Goal: Information Seeking & Learning: Learn about a topic

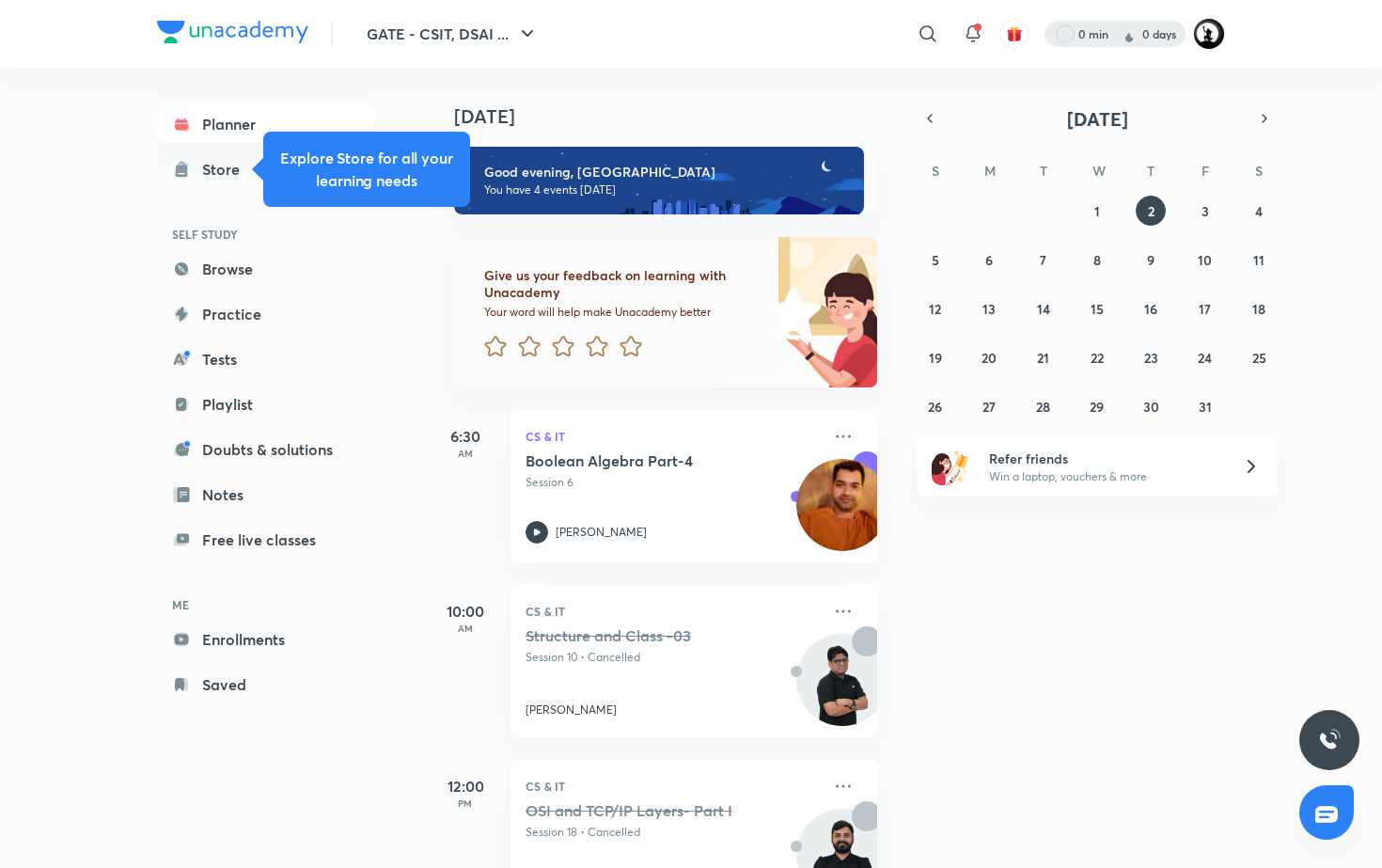
click at [1092, 37] on div at bounding box center [1115, 33] width 141 height 26
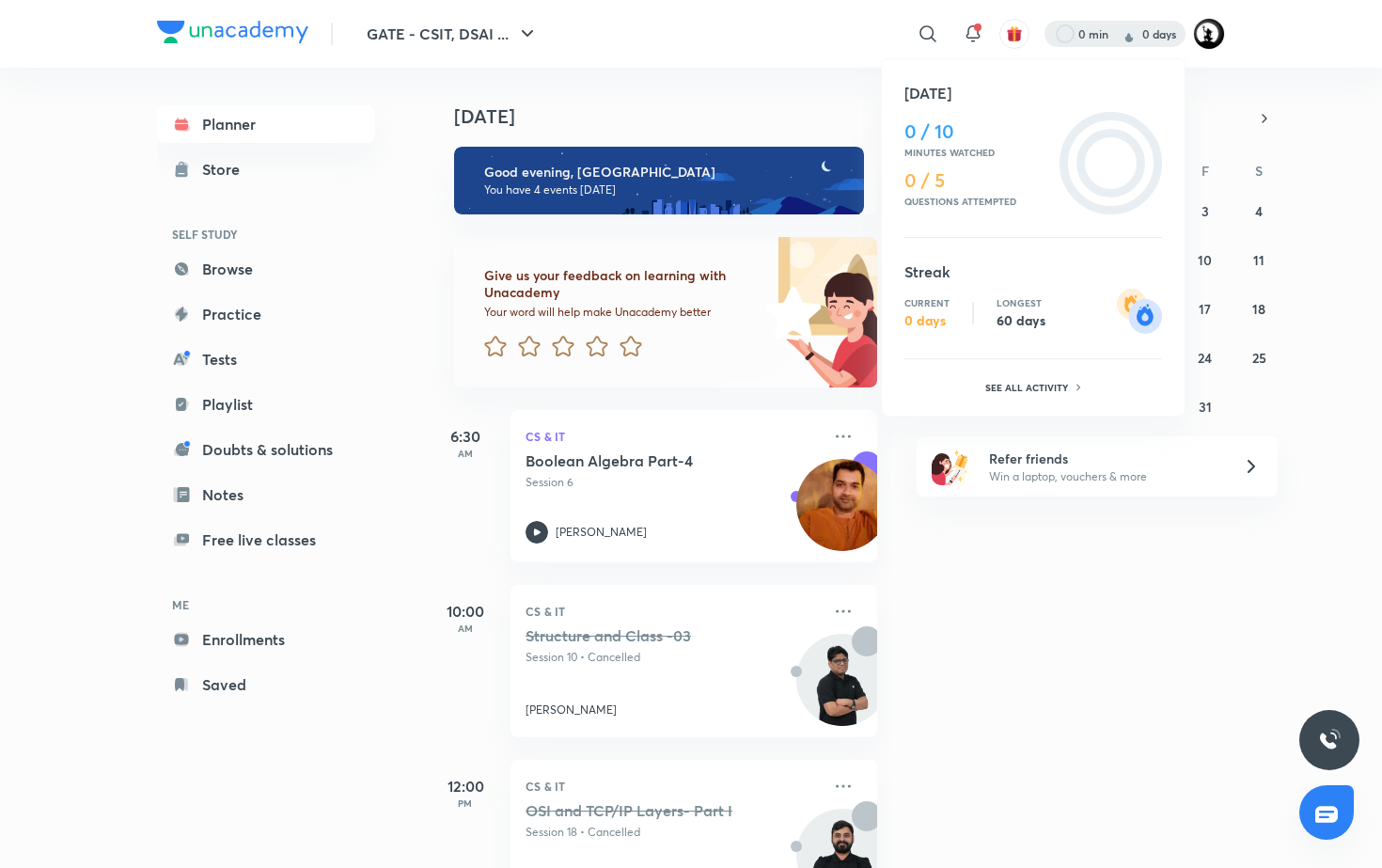
click at [1211, 29] on div at bounding box center [691, 434] width 1382 height 868
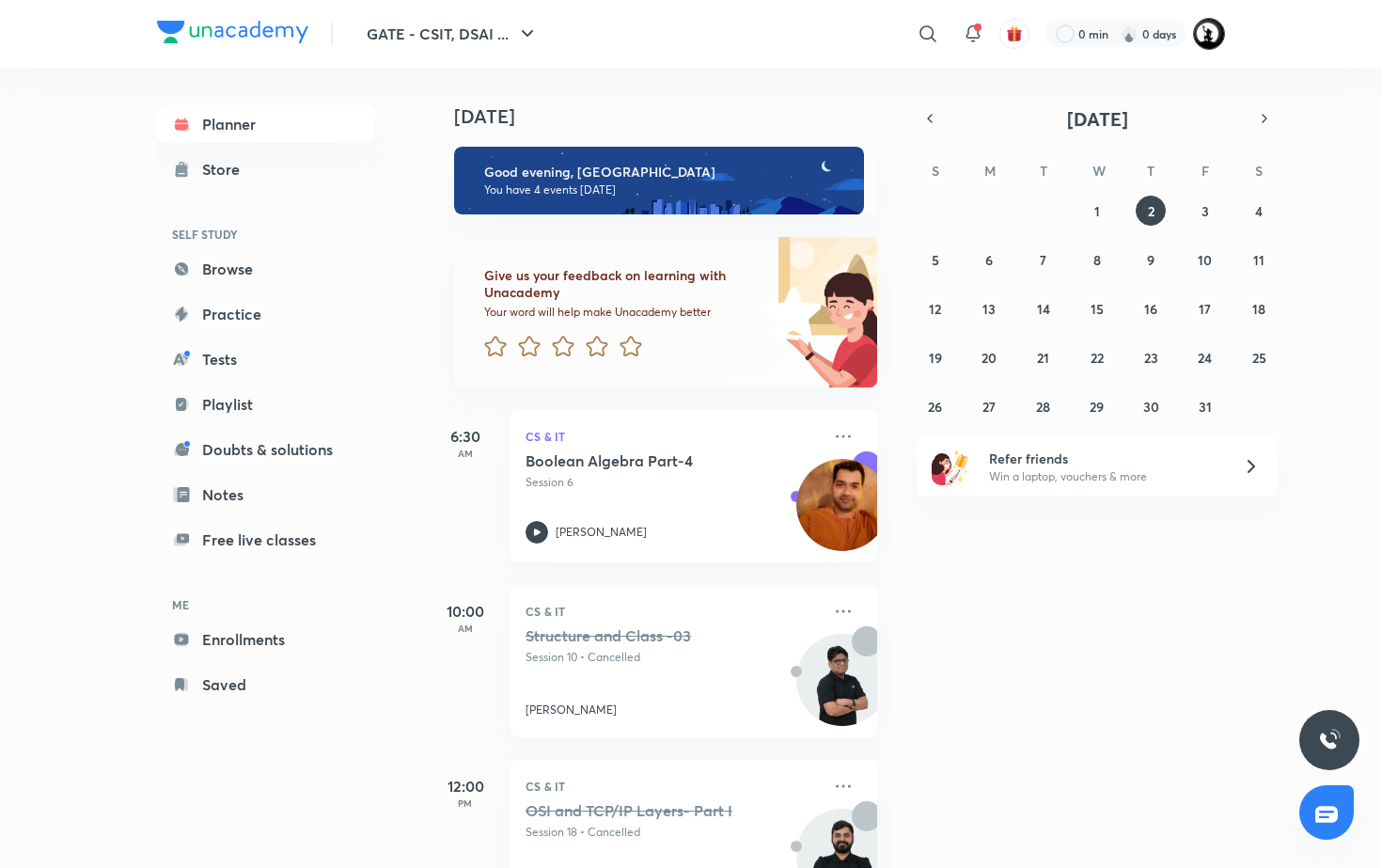
click at [1208, 41] on img at bounding box center [1208, 34] width 32 height 32
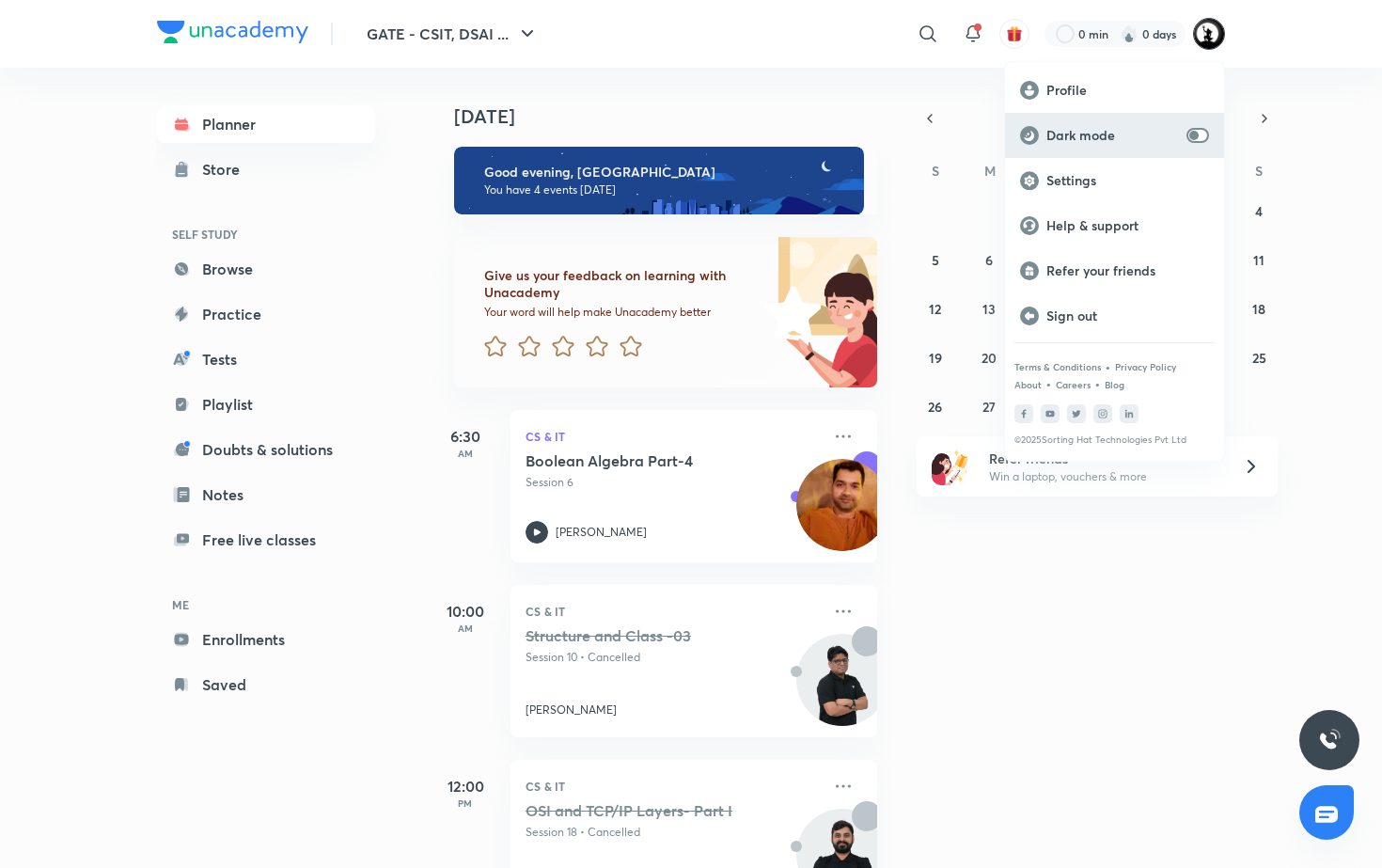
click at [1195, 147] on div "Dark mode" at bounding box center [1114, 135] width 219 height 45
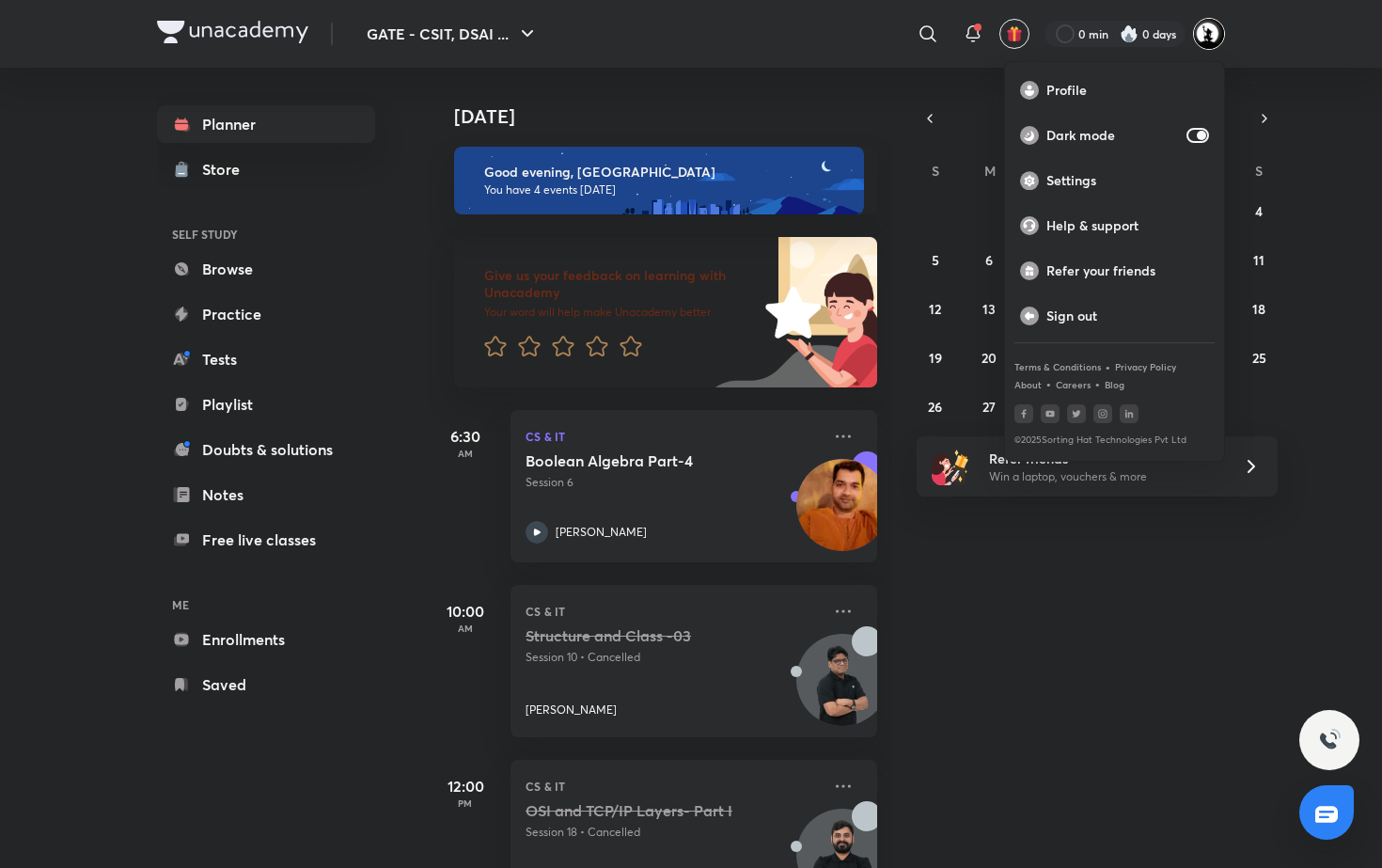
click at [780, 137] on div at bounding box center [691, 434] width 1382 height 868
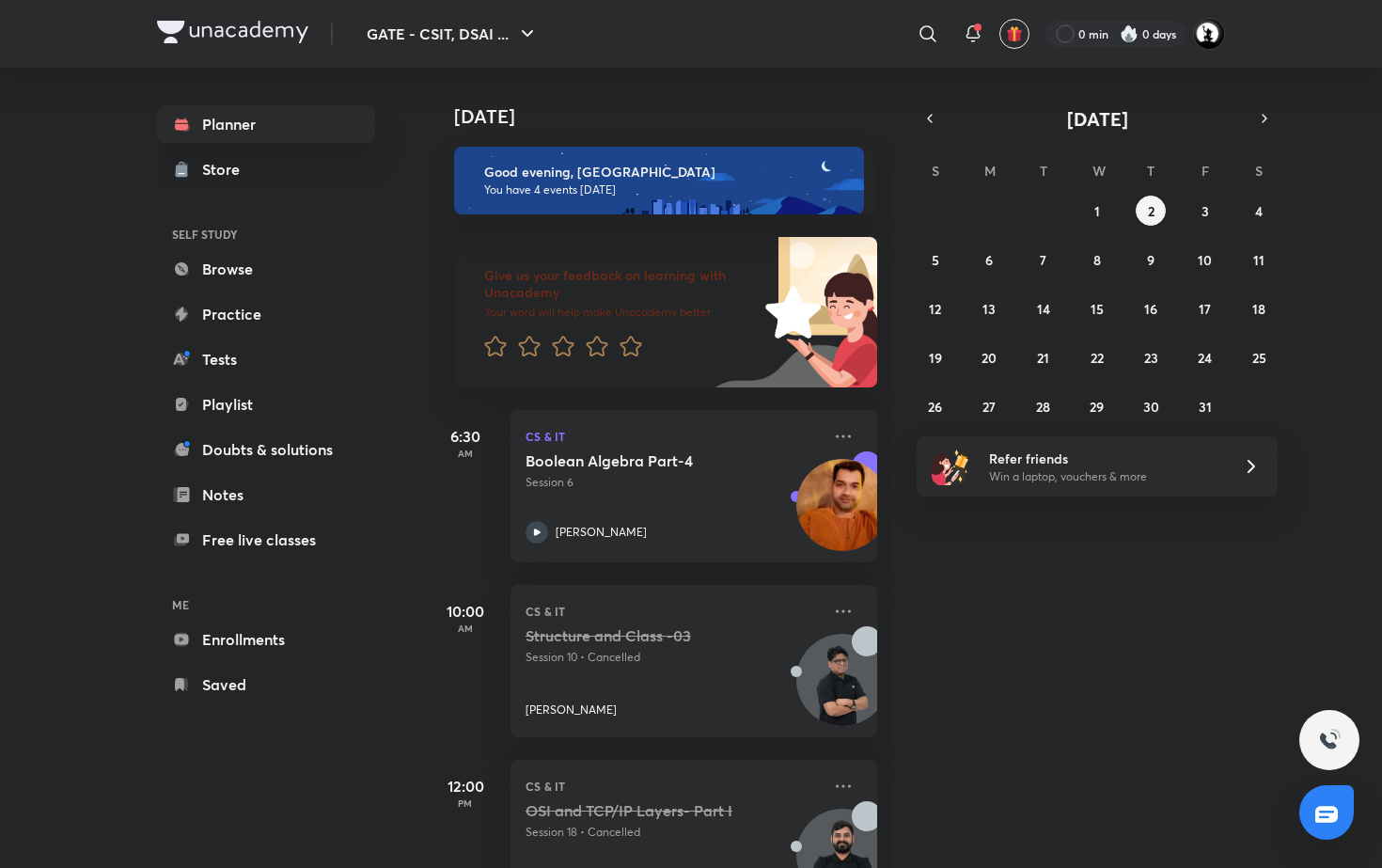
click at [821, 122] on h4 "[DATE]" at bounding box center [675, 116] width 442 height 22
click at [1115, 22] on div at bounding box center [1115, 33] width 141 height 26
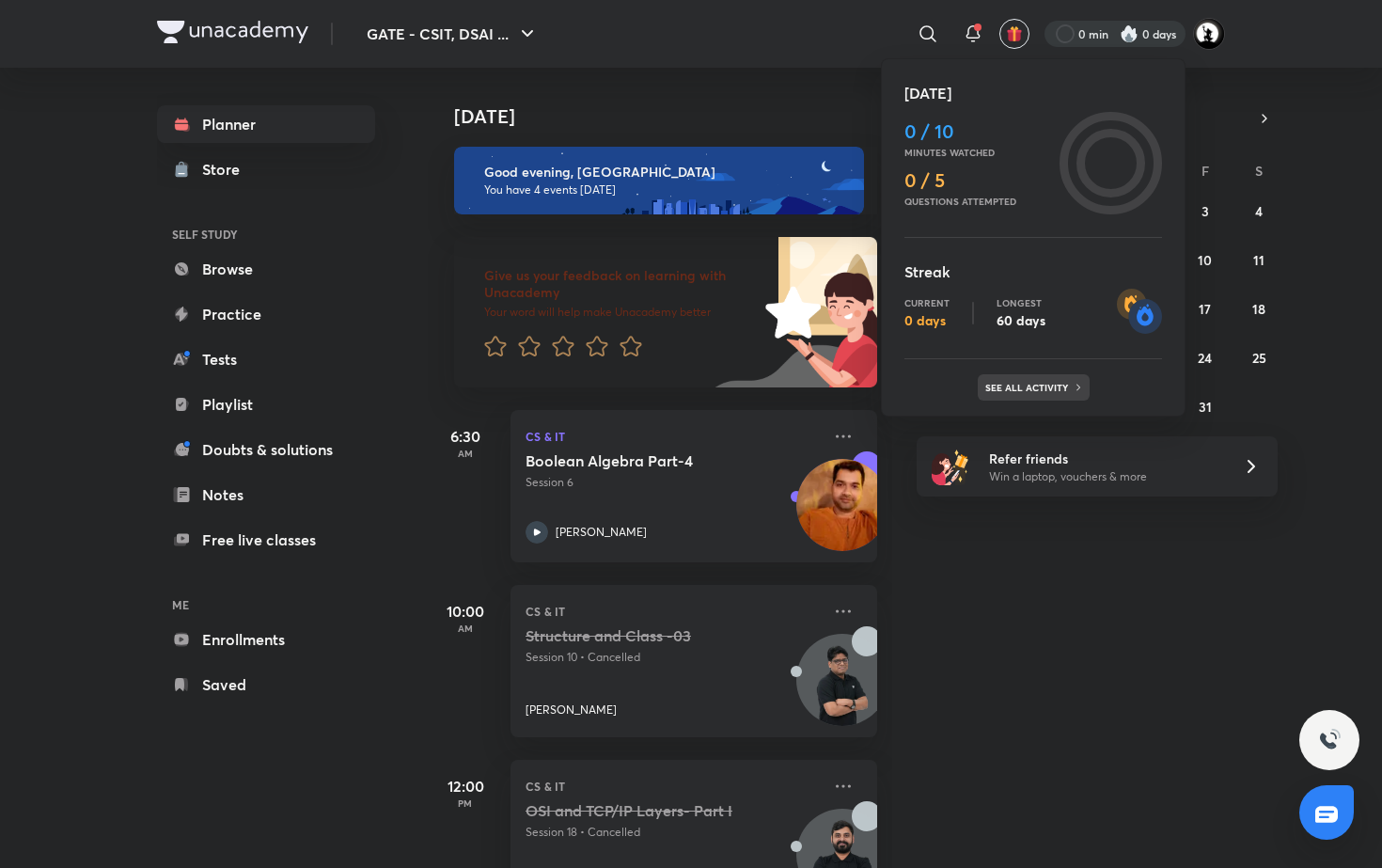
click at [1052, 387] on p "See all activity" at bounding box center [1028, 388] width 88 height 12
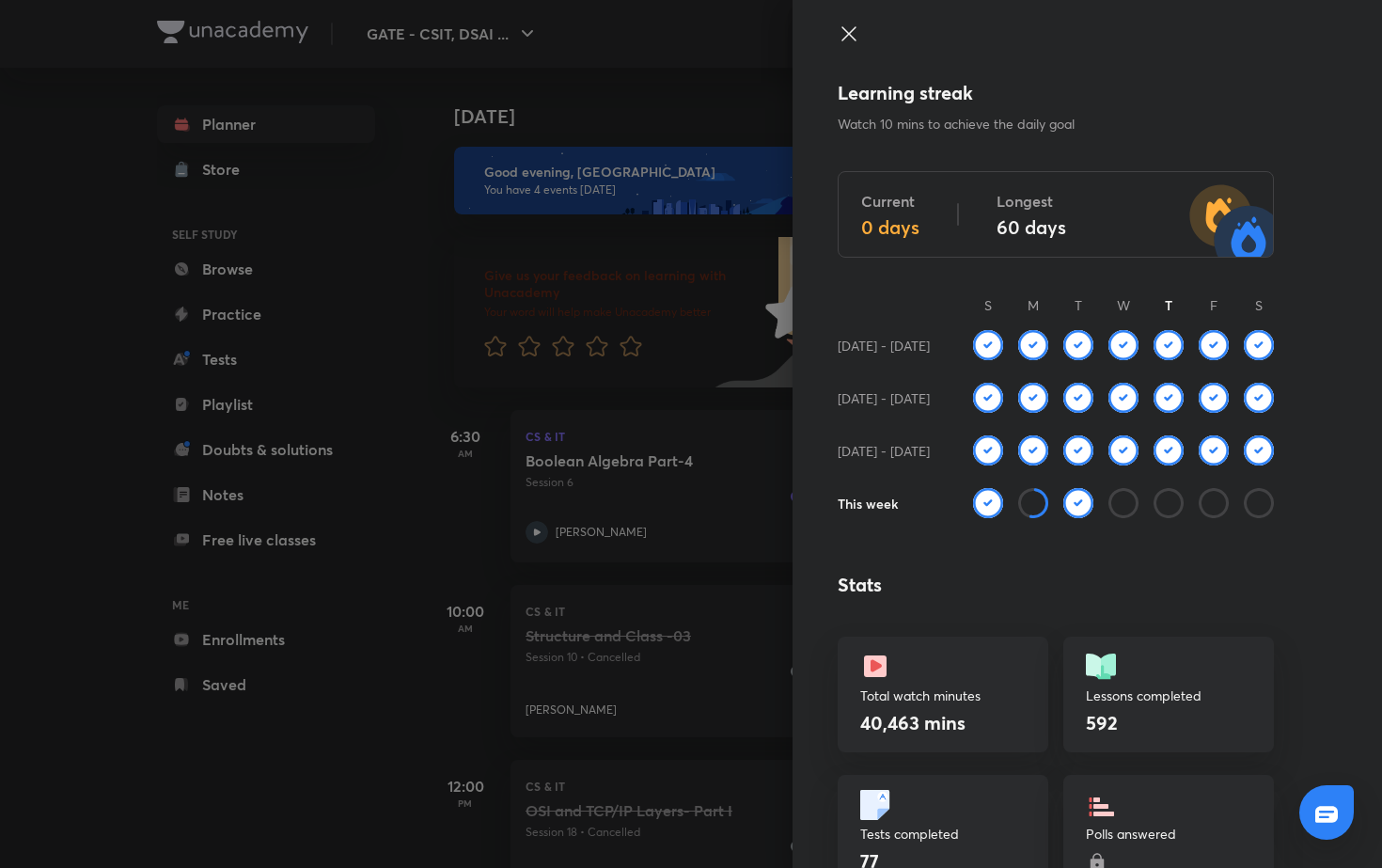
click at [856, 42] on icon at bounding box center [848, 33] width 22 height 22
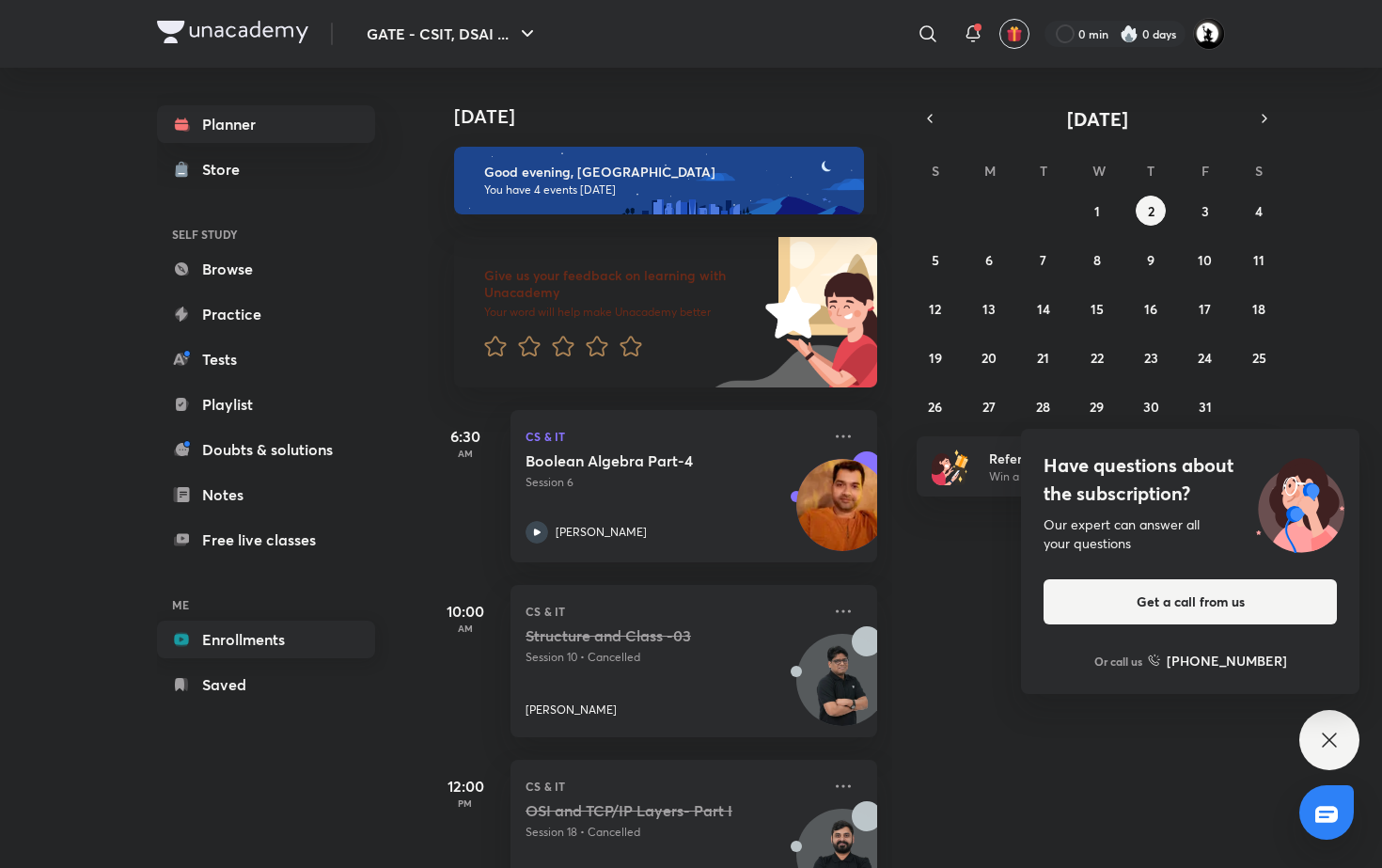
click at [311, 630] on link "Enrollments" at bounding box center [266, 638] width 218 height 38
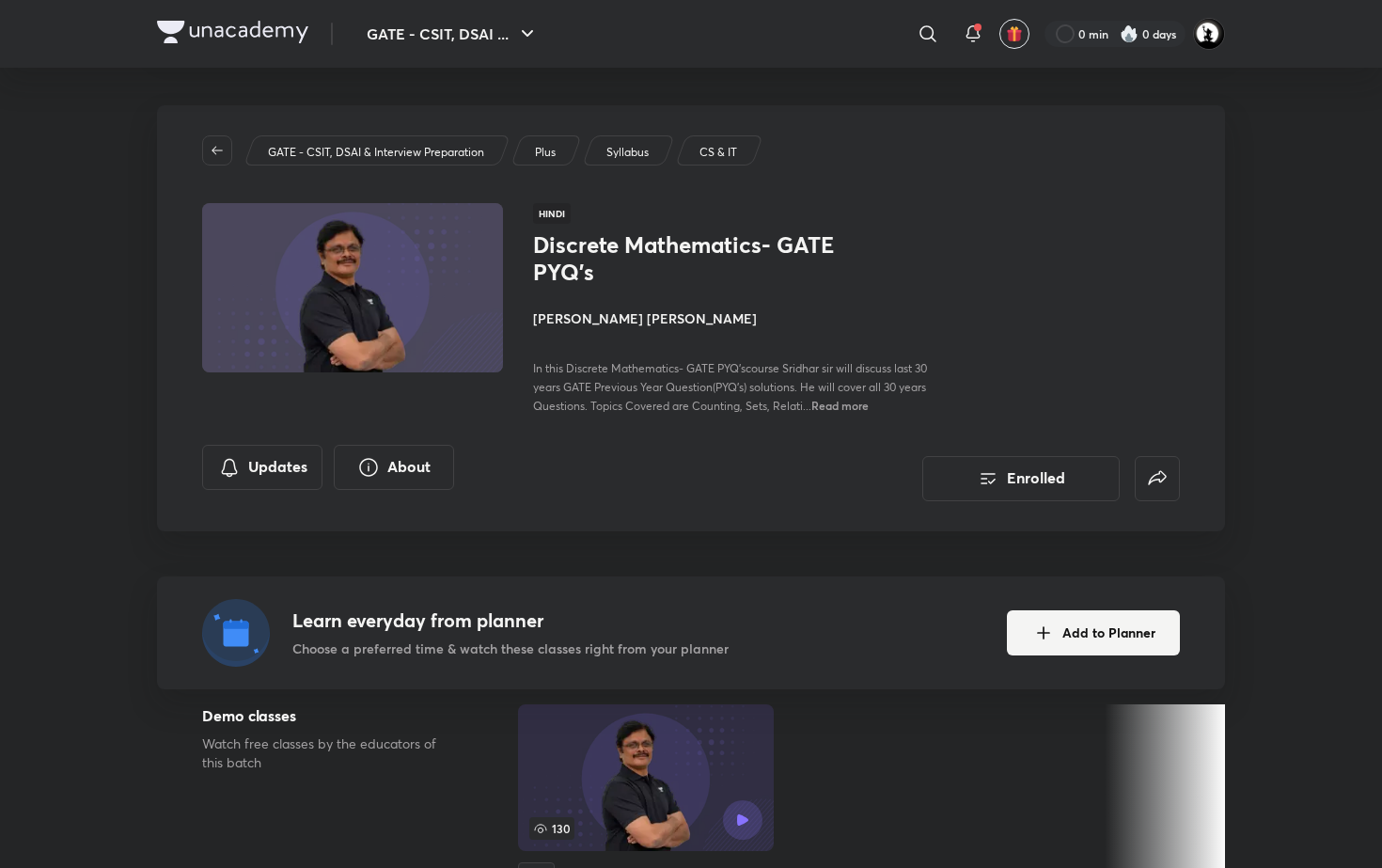
click at [602, 323] on h4 "[PERSON_NAME] [PERSON_NAME]" at bounding box center [744, 318] width 421 height 19
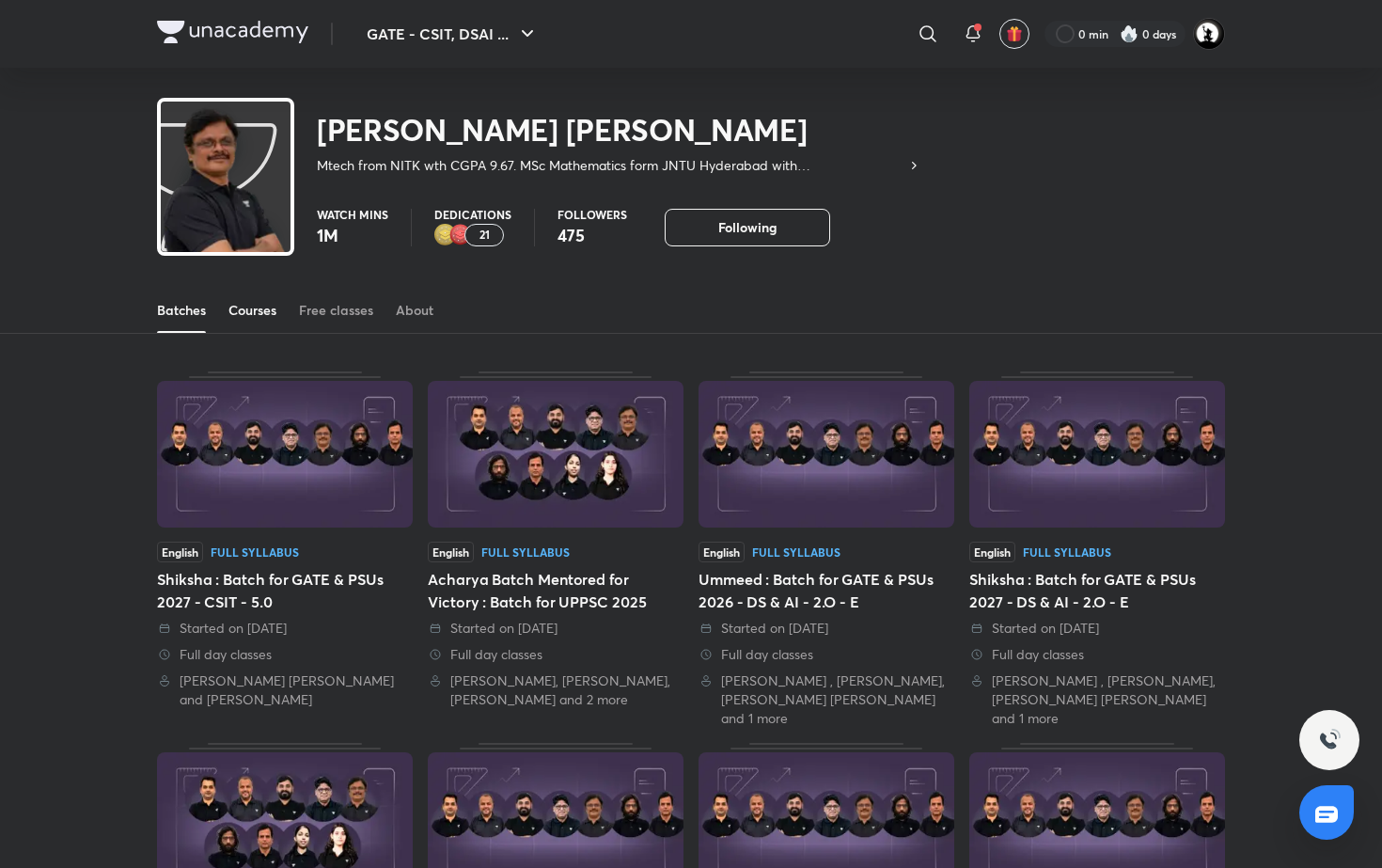
click at [245, 323] on link "Courses" at bounding box center [253, 310] width 48 height 45
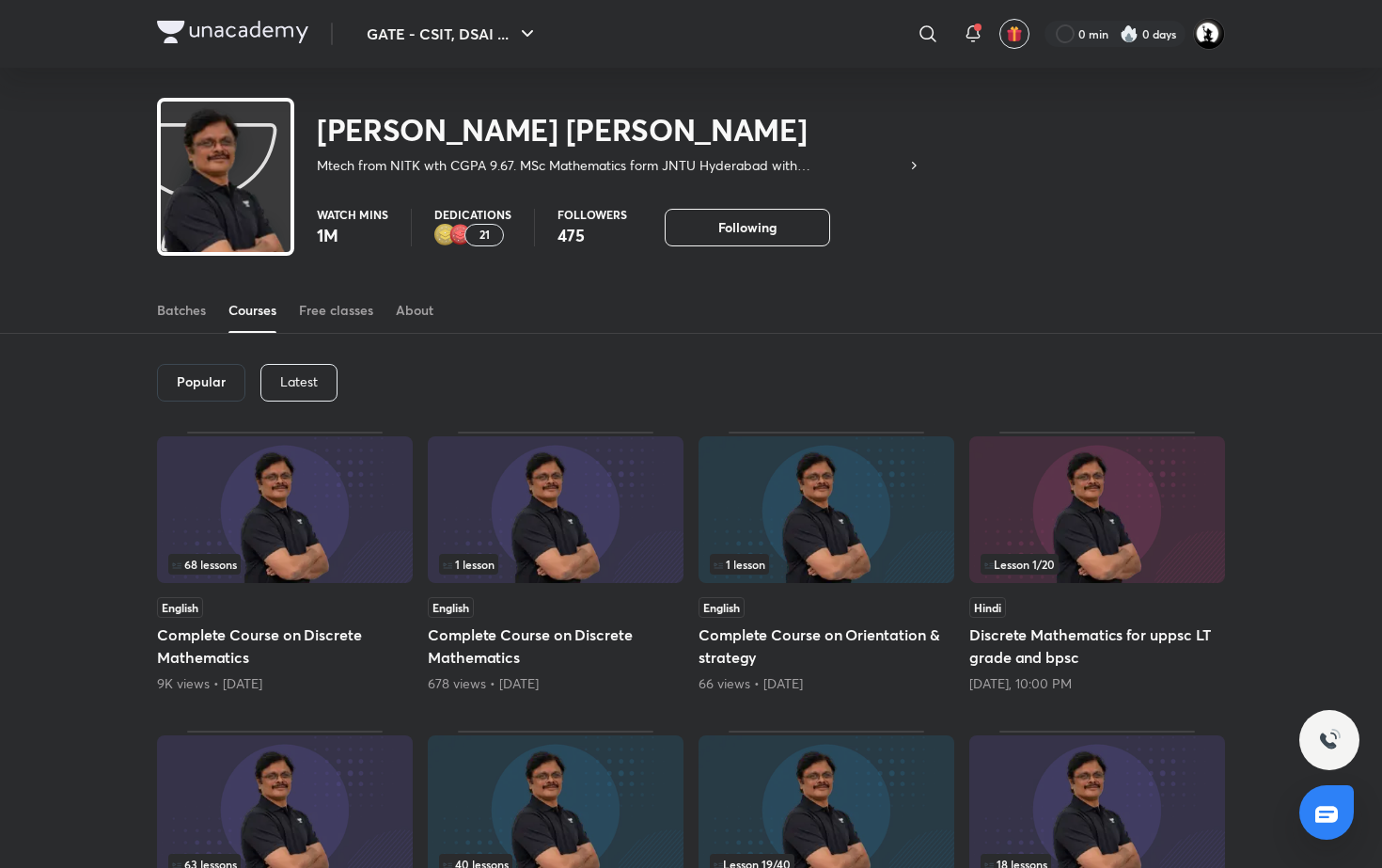
click at [286, 388] on p "Latest" at bounding box center [298, 382] width 38 height 15
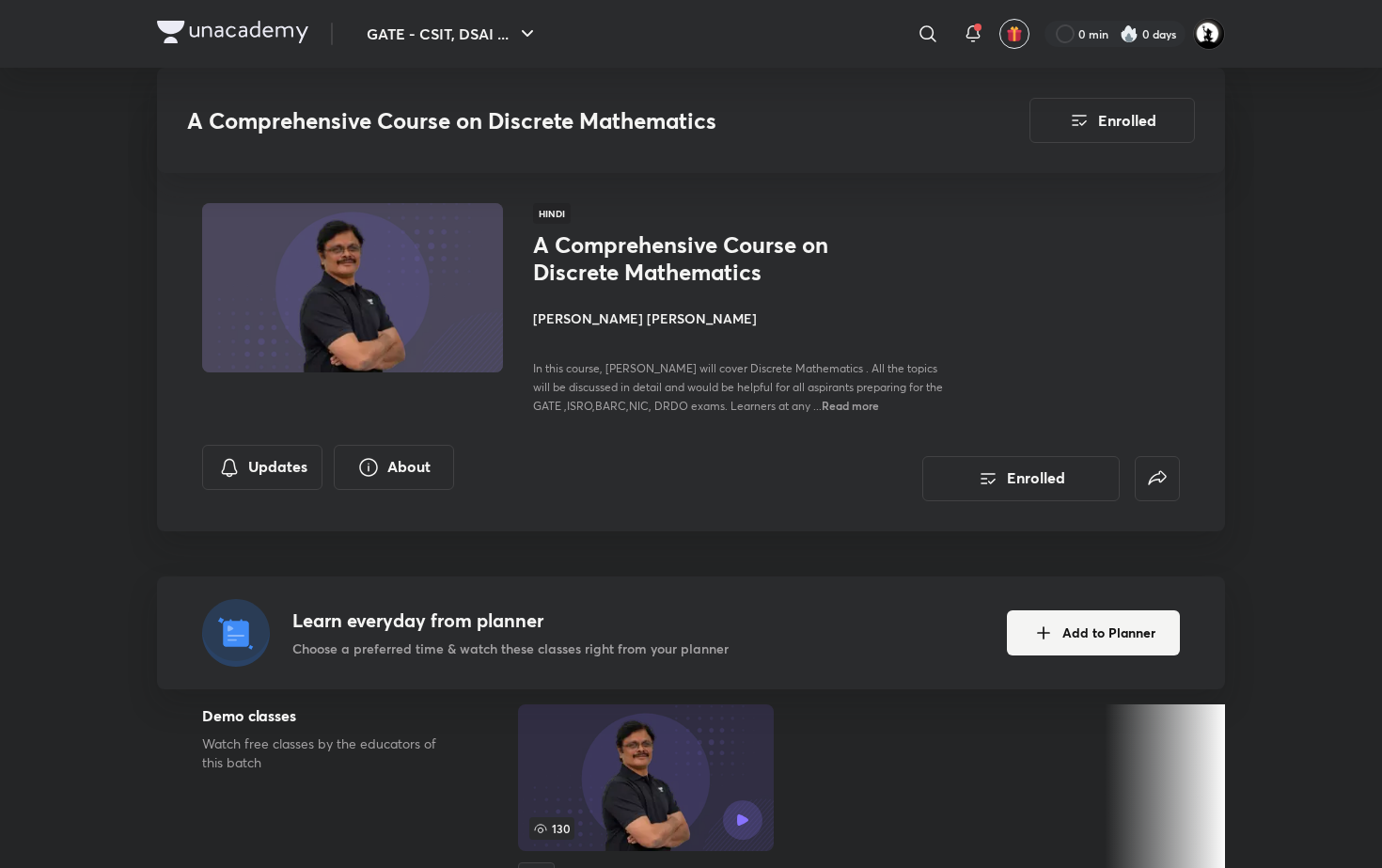
click at [1025, 380] on p "With annotation" at bounding box center [1012, 379] width 96 height 19
click at [1032, 490] on p "With annotation" at bounding box center [1012, 491] width 96 height 19
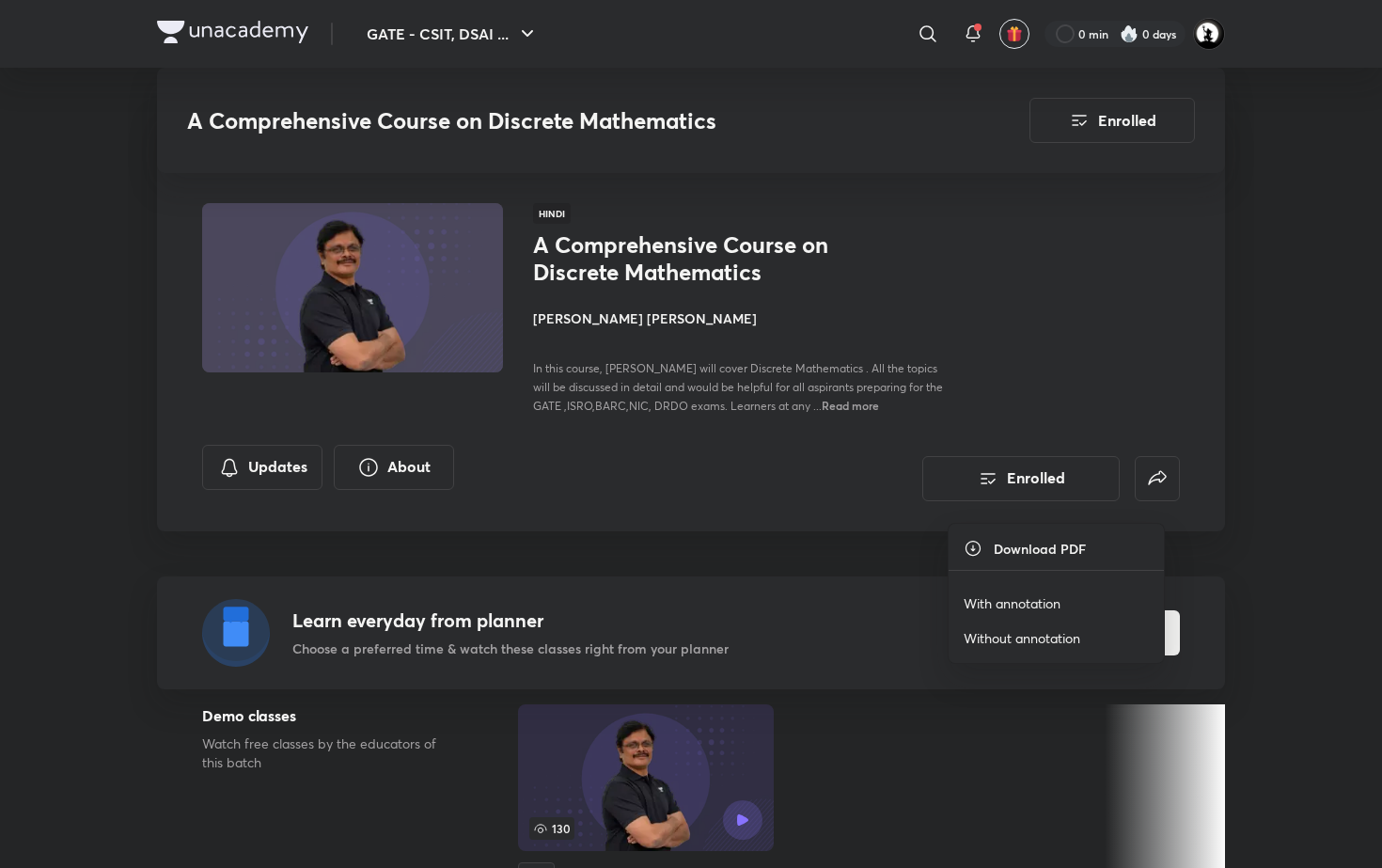
click at [1020, 607] on p "With annotation" at bounding box center [1012, 603] width 96 height 19
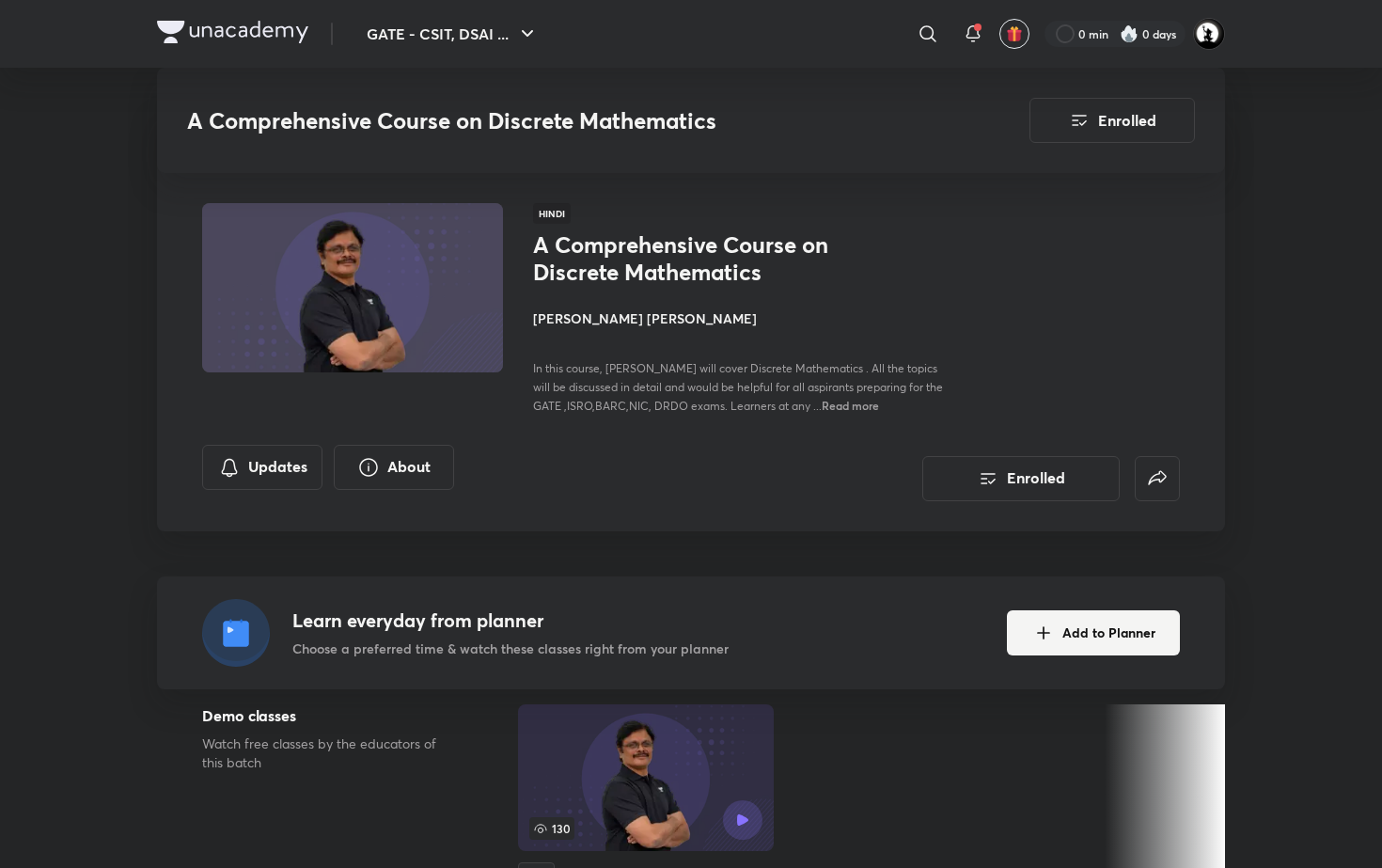
click at [992, 534] on p "With annotation" at bounding box center [1012, 529] width 96 height 19
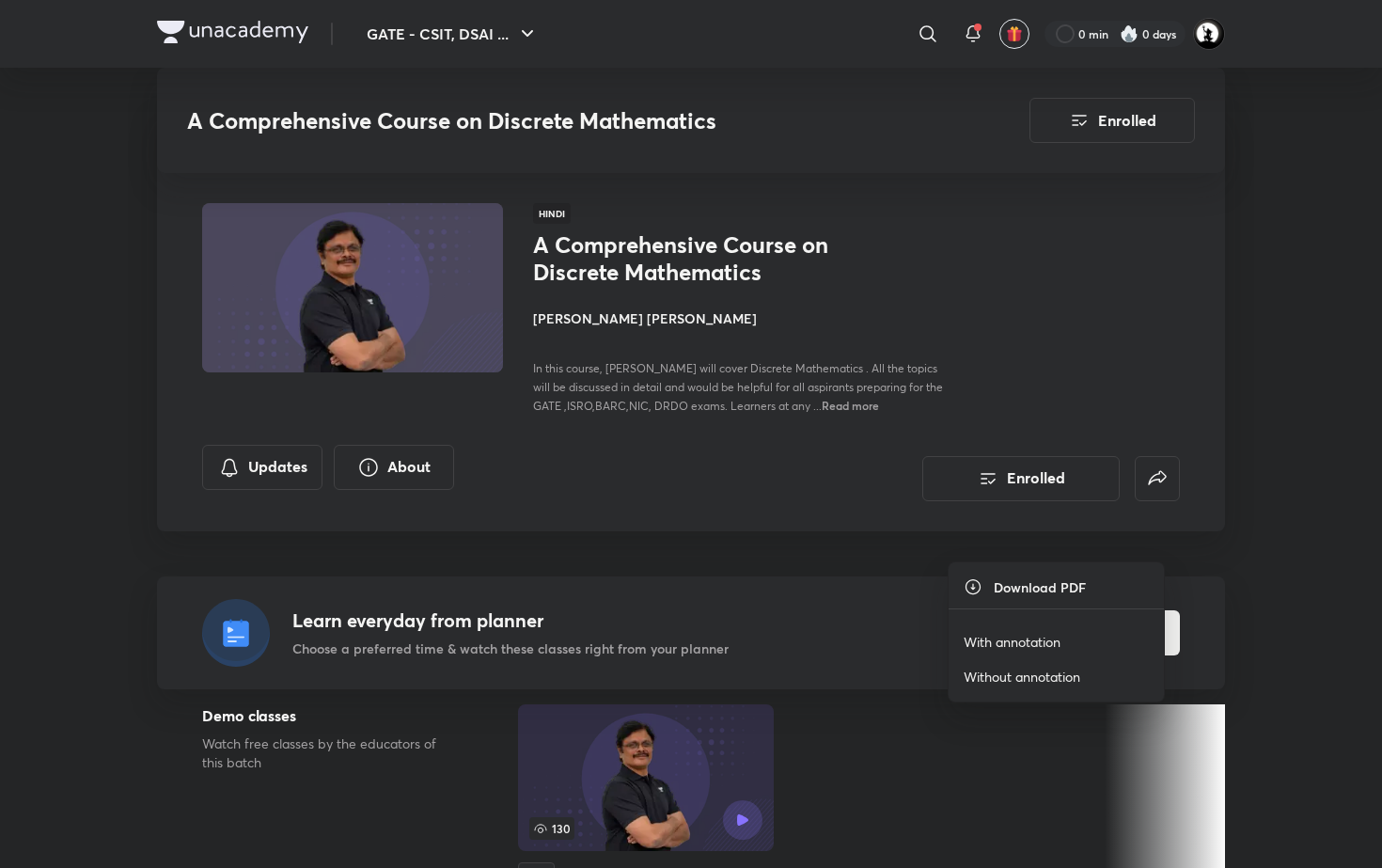
click at [1055, 637] on p "With annotation" at bounding box center [1012, 641] width 96 height 19
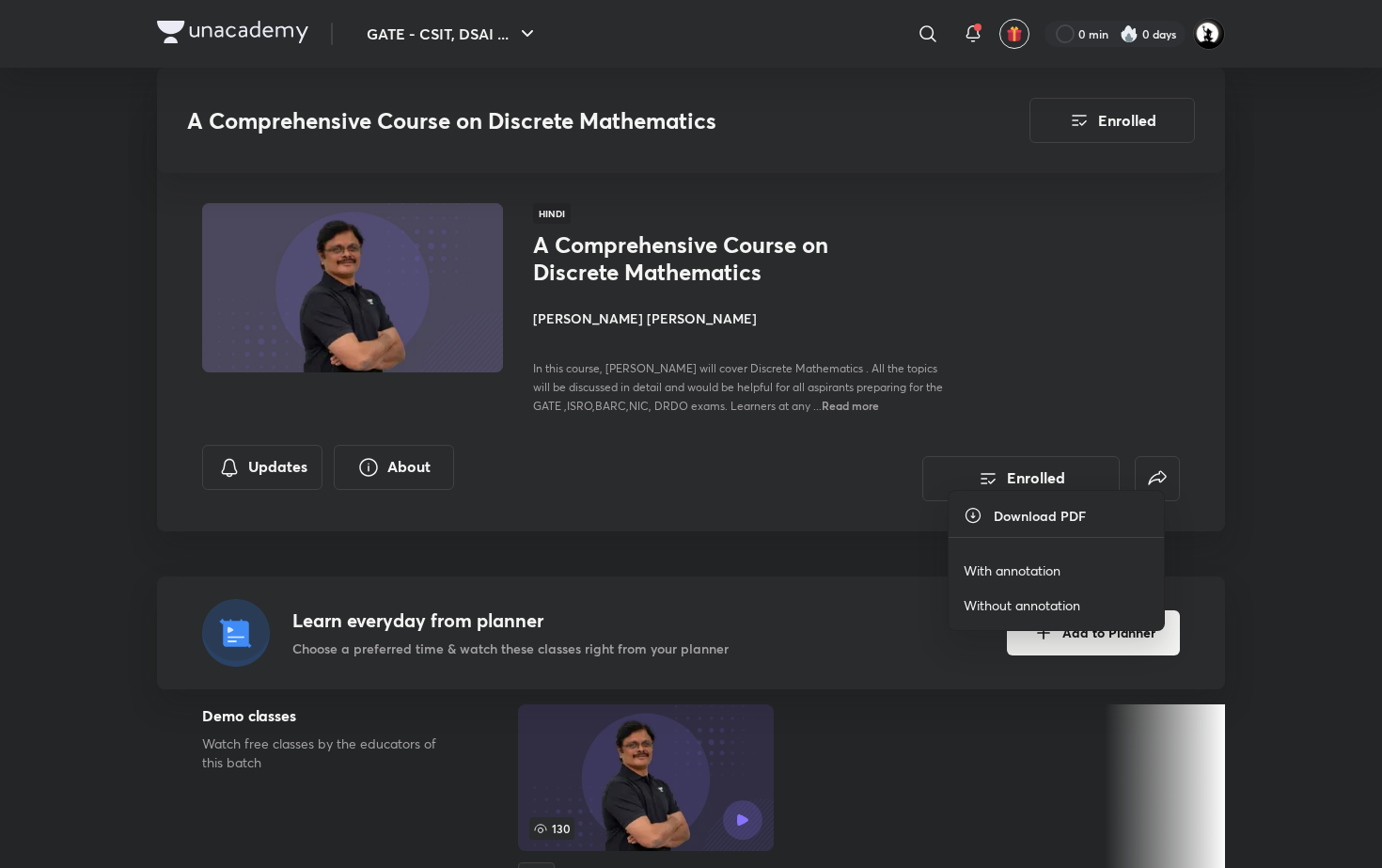
click at [1046, 565] on p "With annotation" at bounding box center [1012, 570] width 96 height 19
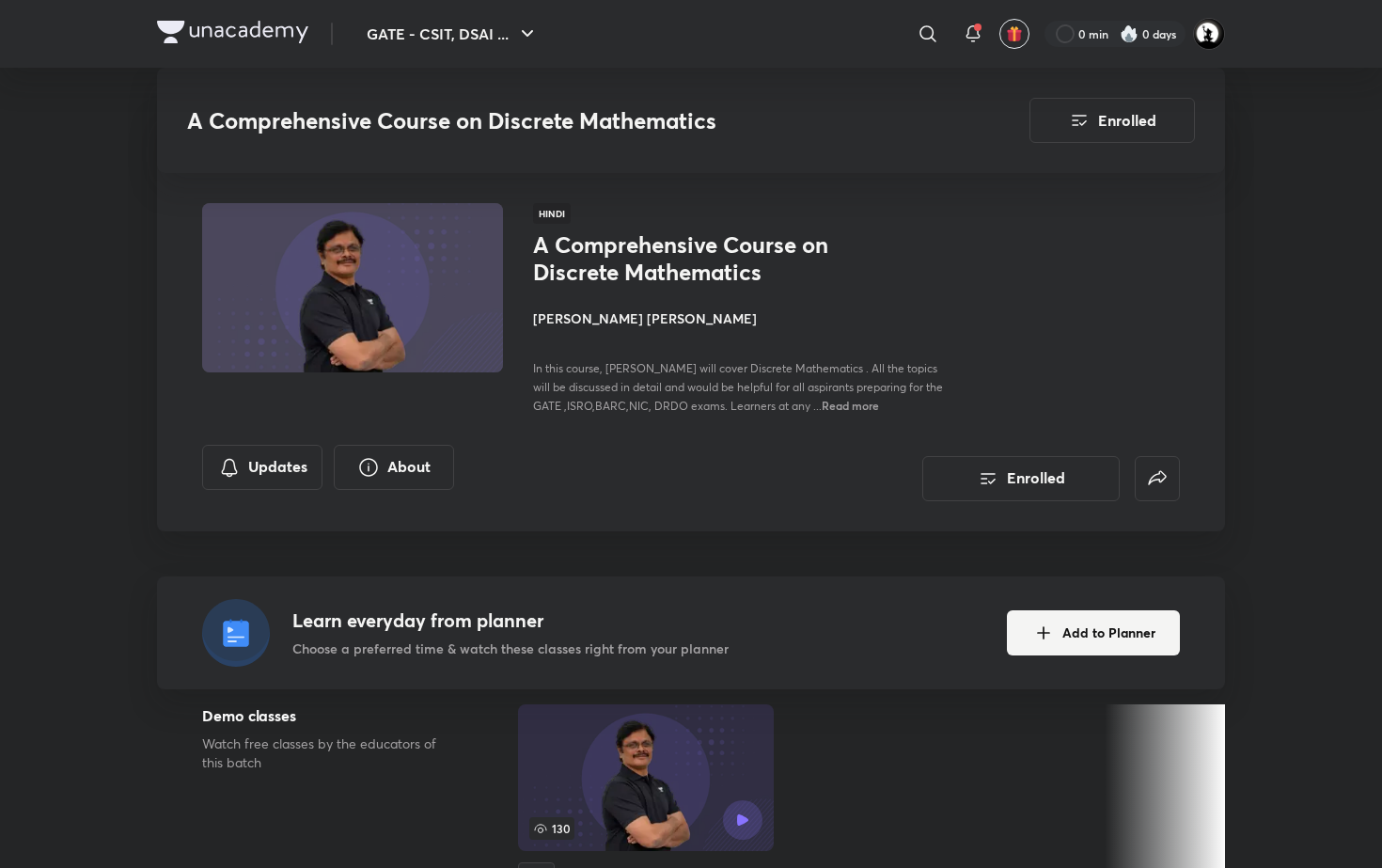
click at [1054, 383] on p "With annotation" at bounding box center [1012, 389] width 96 height 19
click at [1039, 423] on p "With annotation" at bounding box center [1012, 421] width 96 height 19
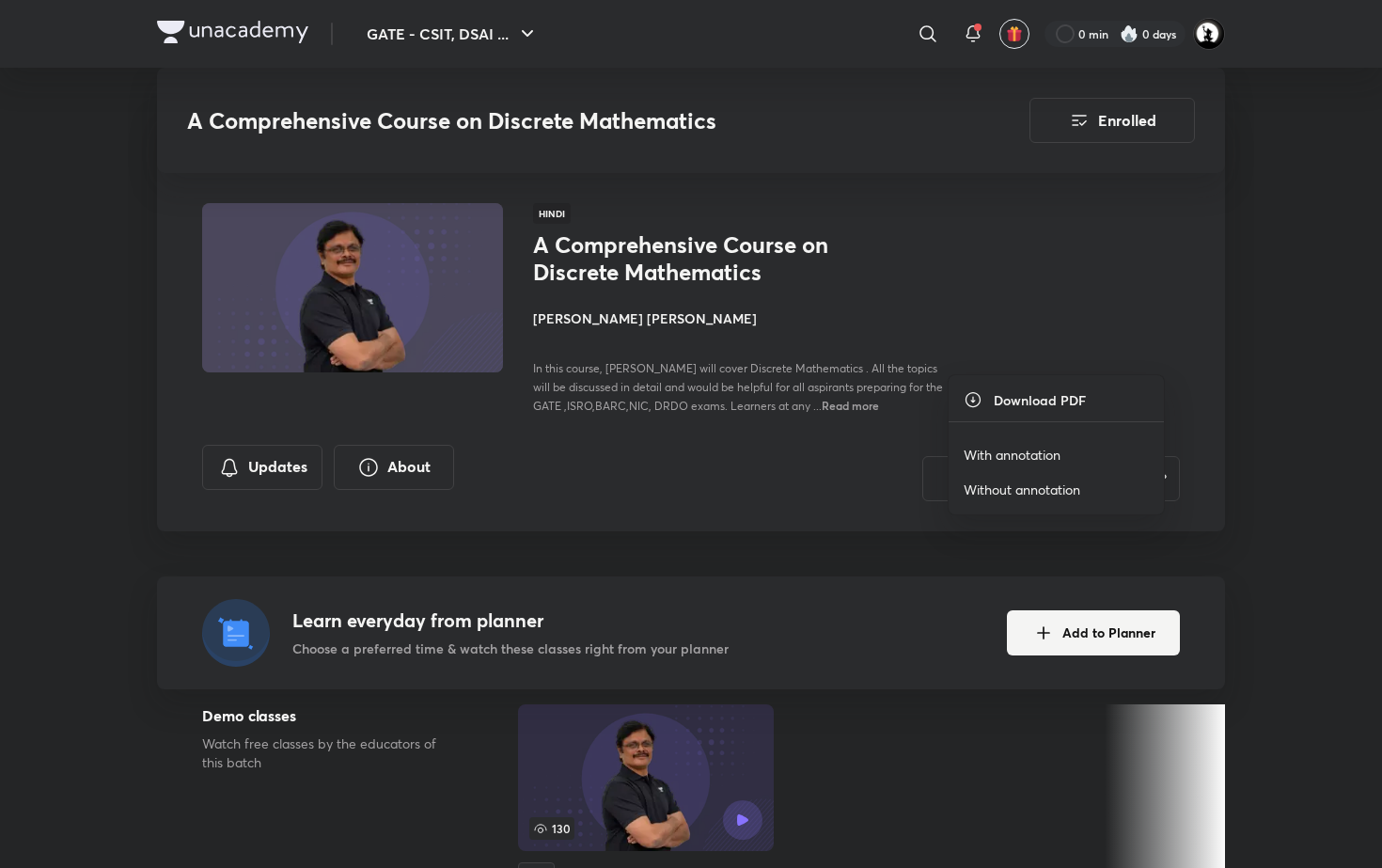
click at [1054, 448] on p "With annotation" at bounding box center [1012, 454] width 96 height 19
click at [1062, 439] on li "With annotation" at bounding box center [1055, 440] width 215 height 35
click at [1040, 432] on p "With annotation" at bounding box center [1012, 439] width 96 height 19
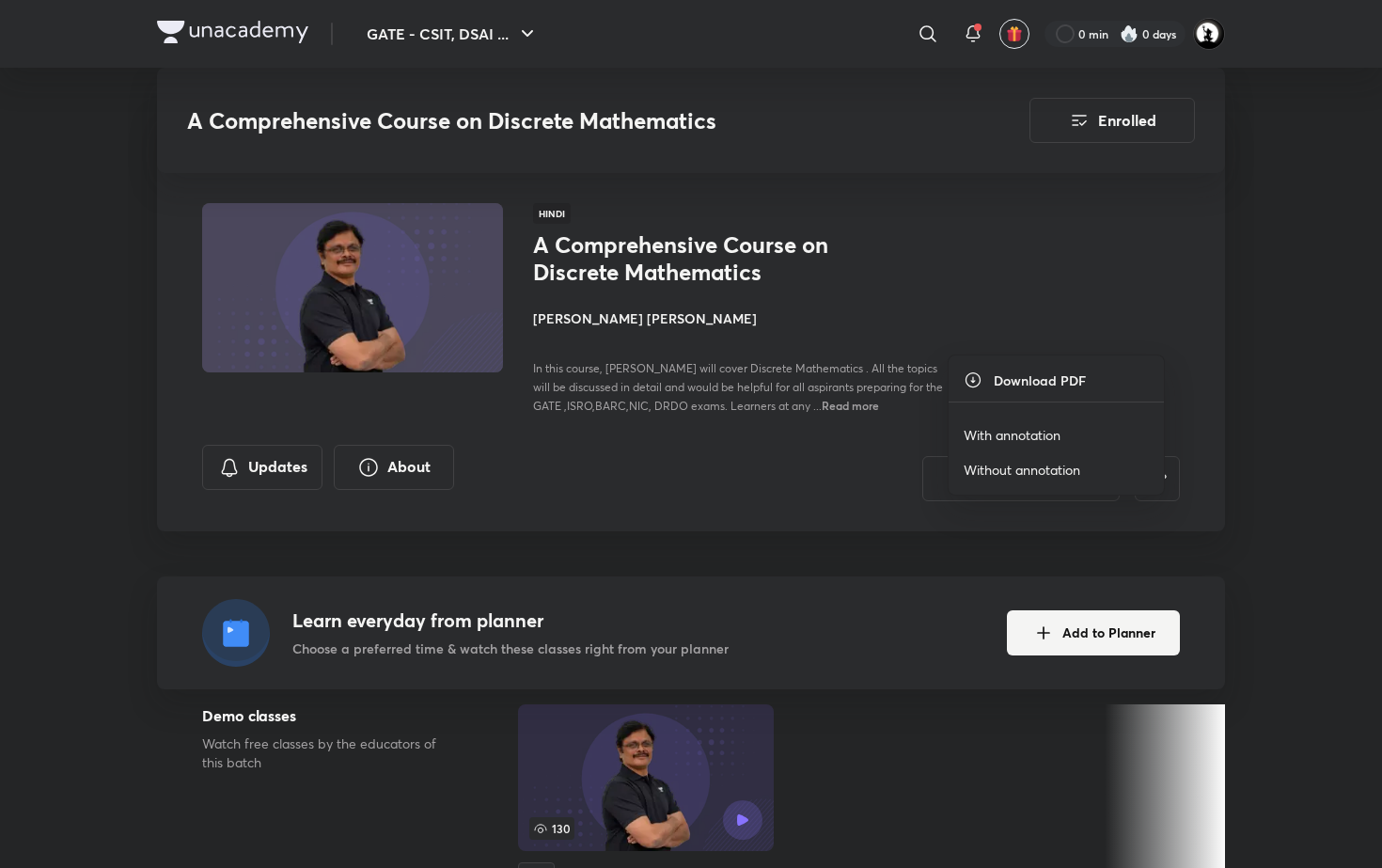
click at [1009, 432] on p "With annotation" at bounding box center [1012, 435] width 96 height 19
click at [1038, 411] on p "With annotation" at bounding box center [1012, 413] width 96 height 19
click at [1015, 433] on p "With annotation" at bounding box center [1012, 438] width 96 height 19
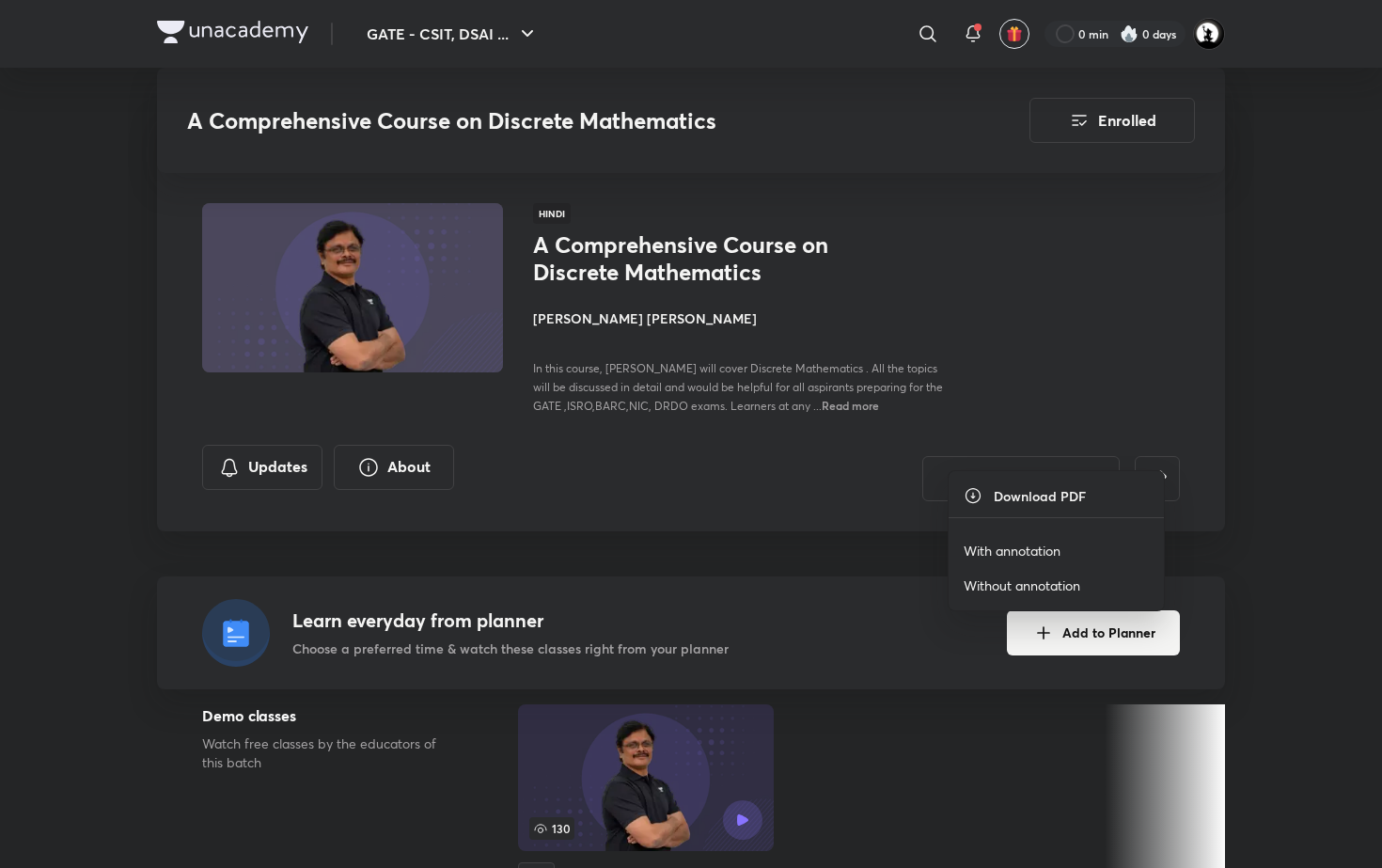
click at [1038, 542] on p "With annotation" at bounding box center [1012, 550] width 96 height 19
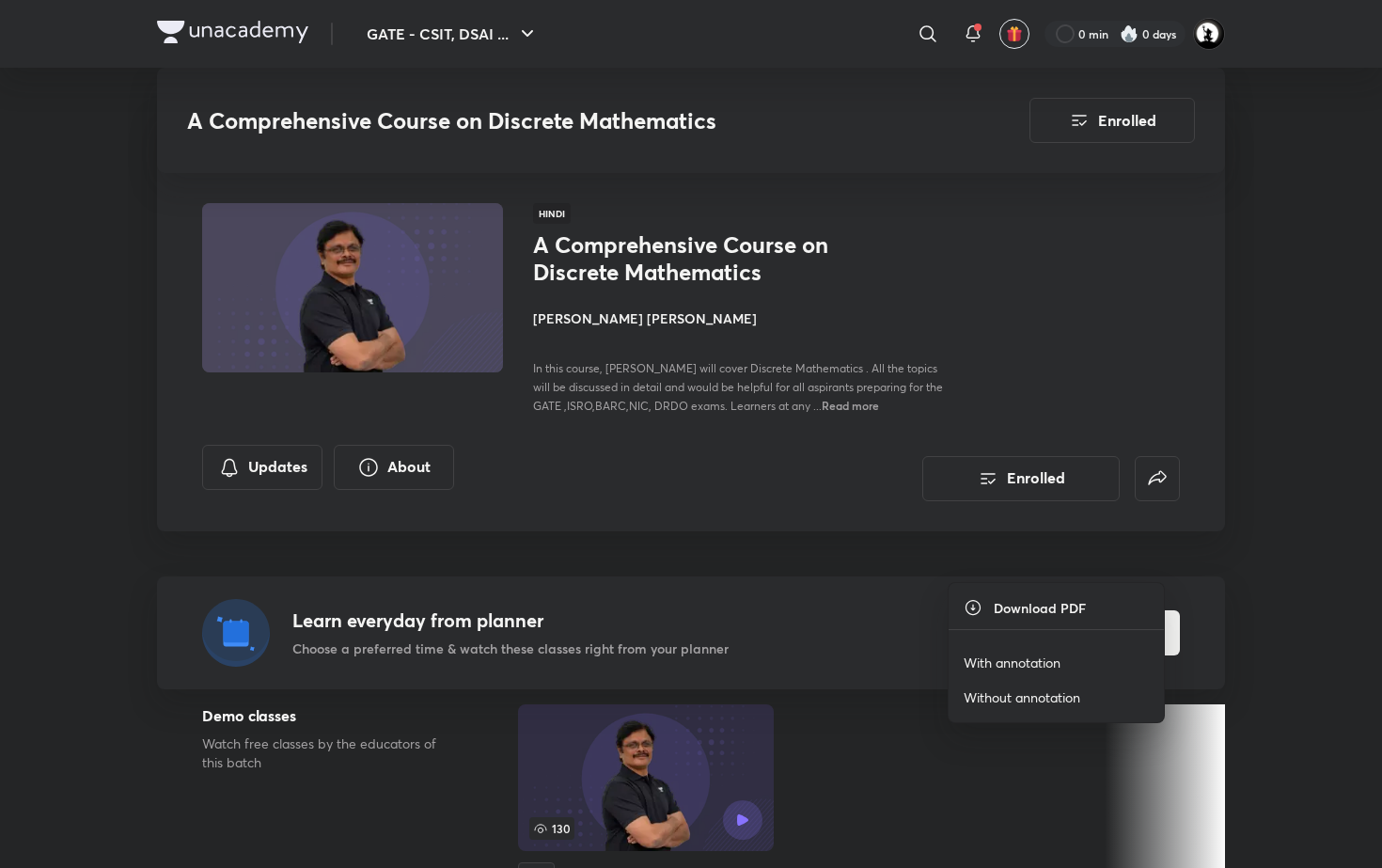
click at [1015, 659] on p "With annotation" at bounding box center [1012, 662] width 96 height 19
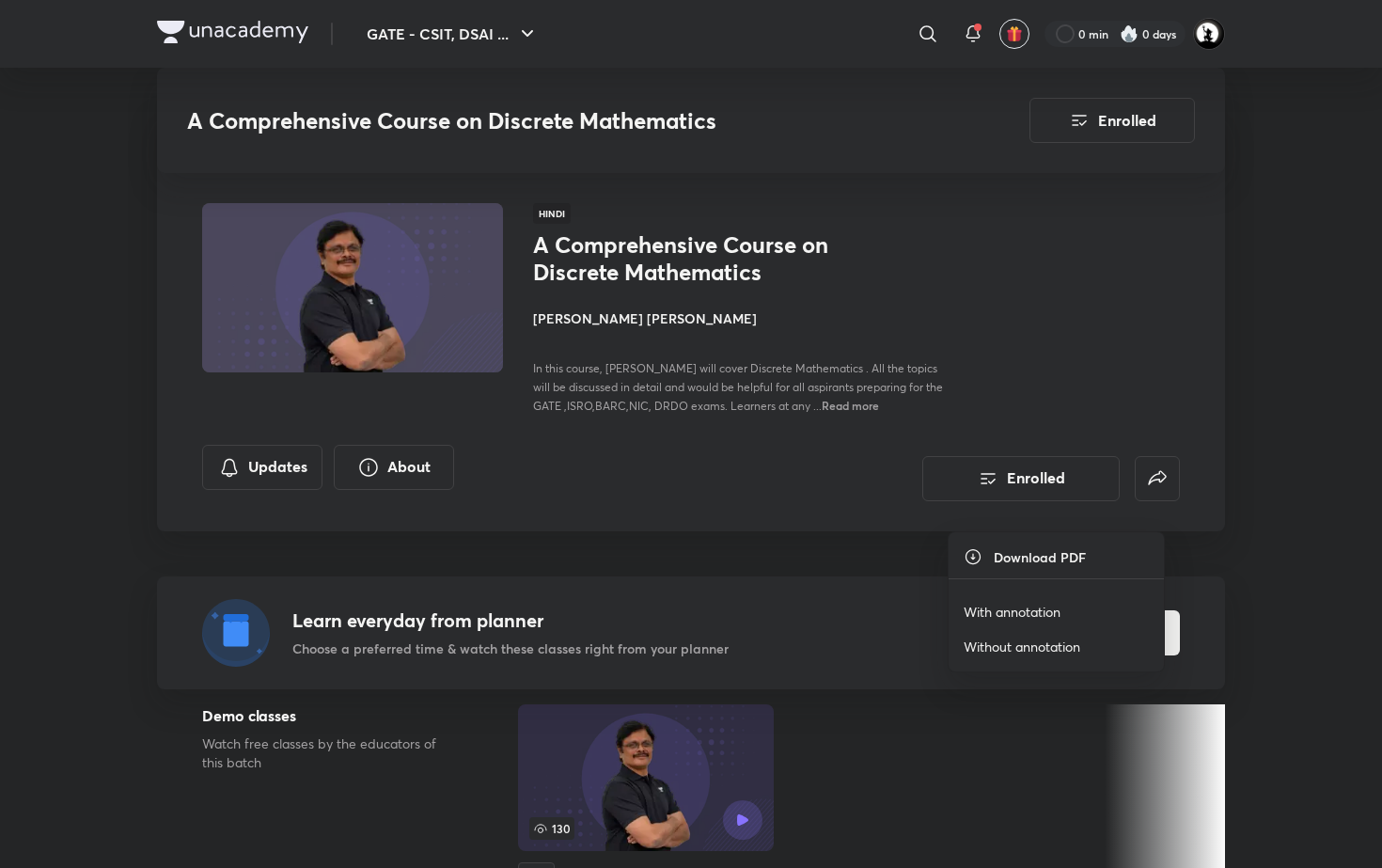
click at [1034, 606] on p "With annotation" at bounding box center [1012, 611] width 96 height 19
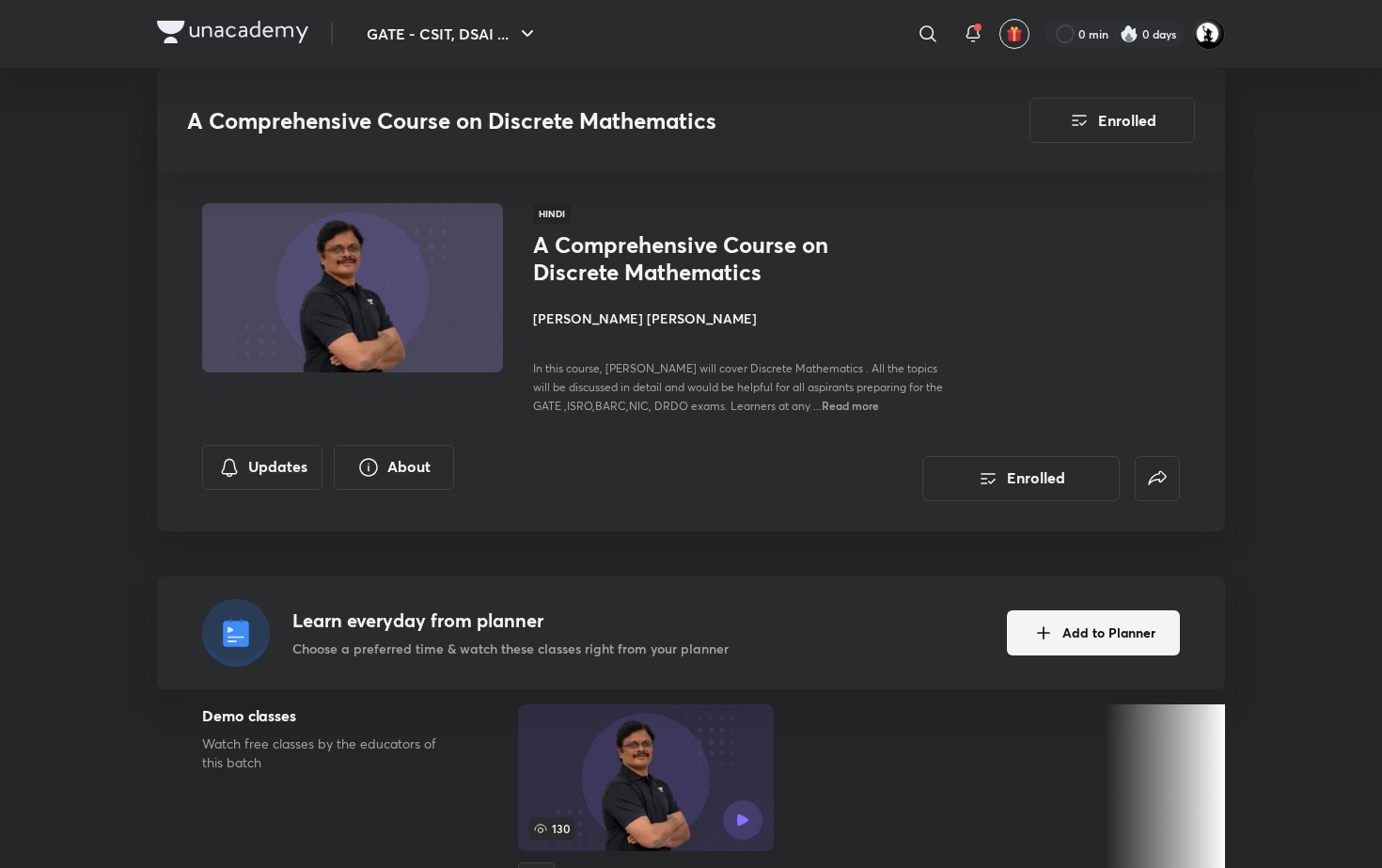
click at [1029, 502] on p "With annotation" at bounding box center [1012, 502] width 96 height 19
click at [1034, 503] on p "With annotation" at bounding box center [1012, 512] width 96 height 19
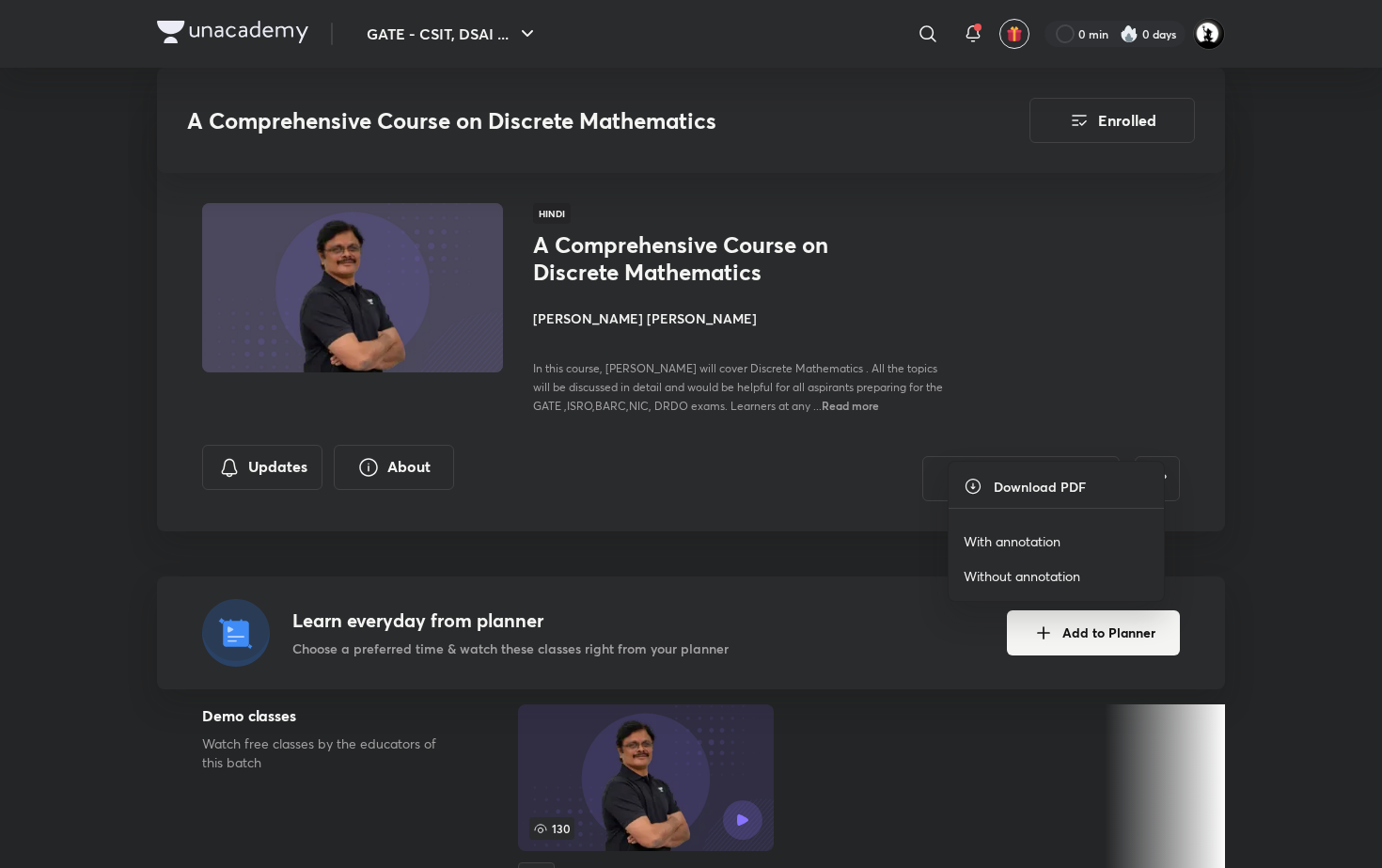
click at [1020, 536] on p "With annotation" at bounding box center [1012, 541] width 96 height 19
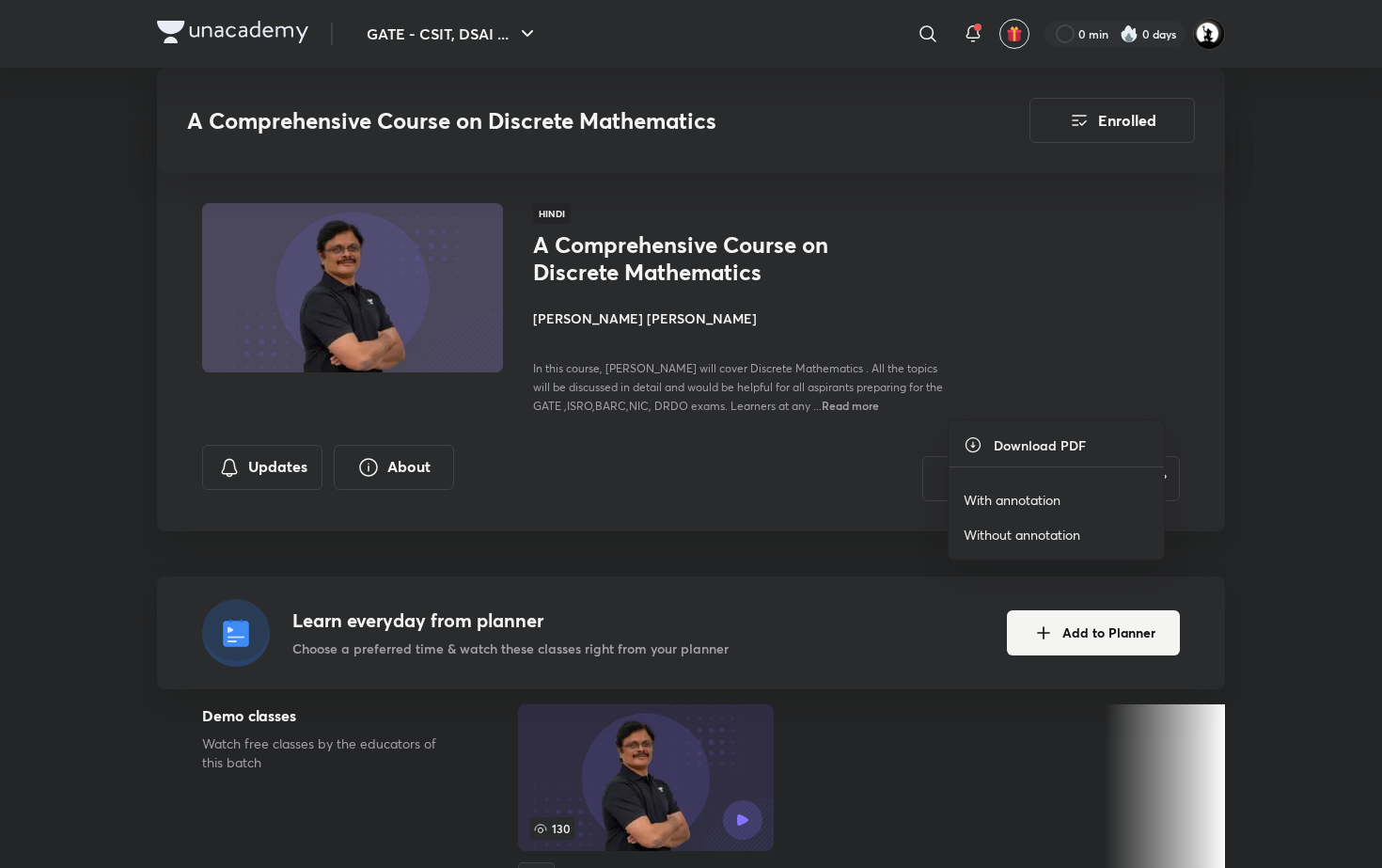
click at [1038, 498] on p "With annotation" at bounding box center [1012, 500] width 96 height 19
click at [1033, 438] on p "With annotation" at bounding box center [1012, 437] width 96 height 19
click at [1029, 421] on p "With annotation" at bounding box center [1012, 428] width 96 height 19
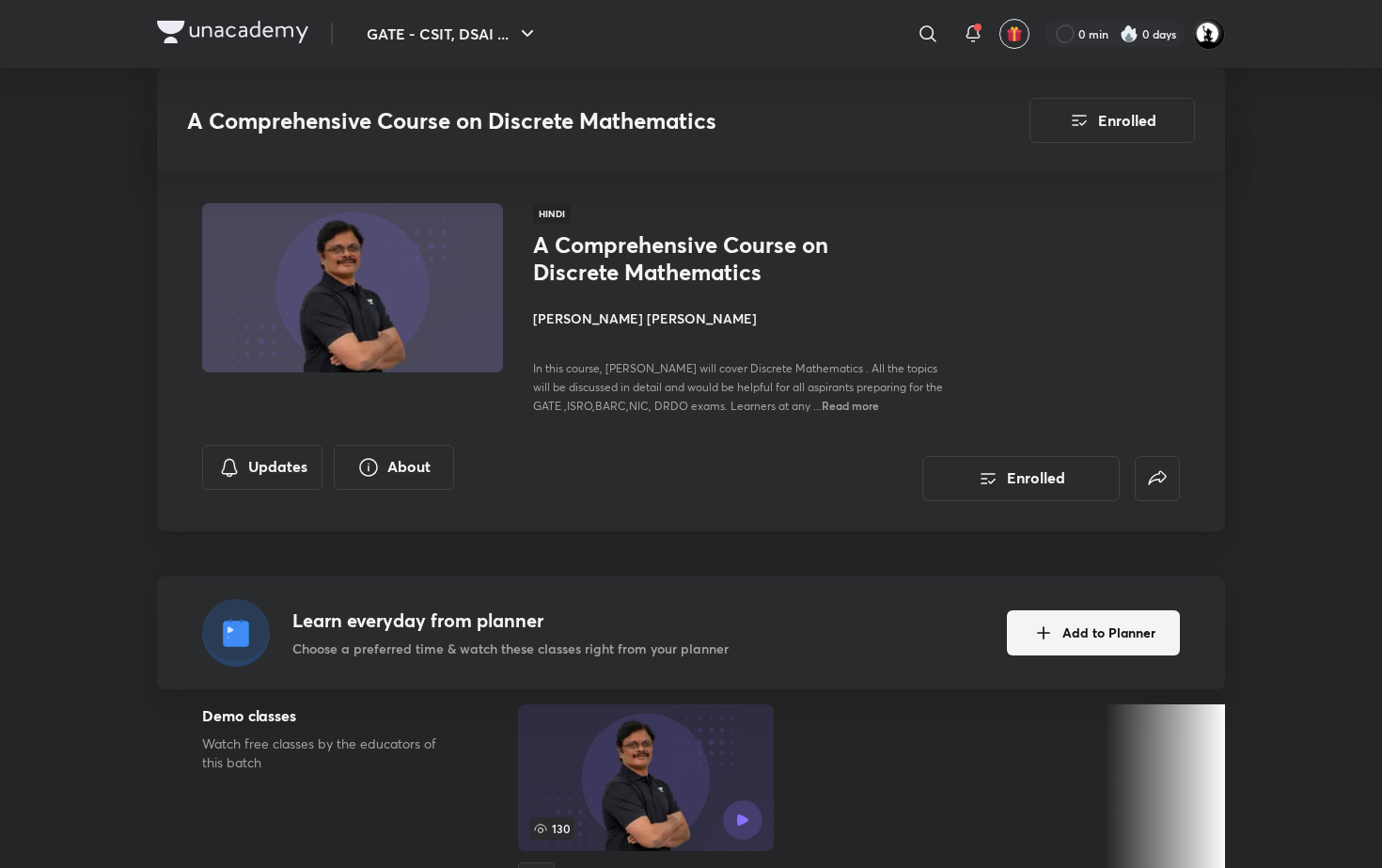
click at [1029, 534] on p "With annotation" at bounding box center [1012, 540] width 96 height 19
click at [1052, 441] on p "With annotation" at bounding box center [1012, 449] width 96 height 19
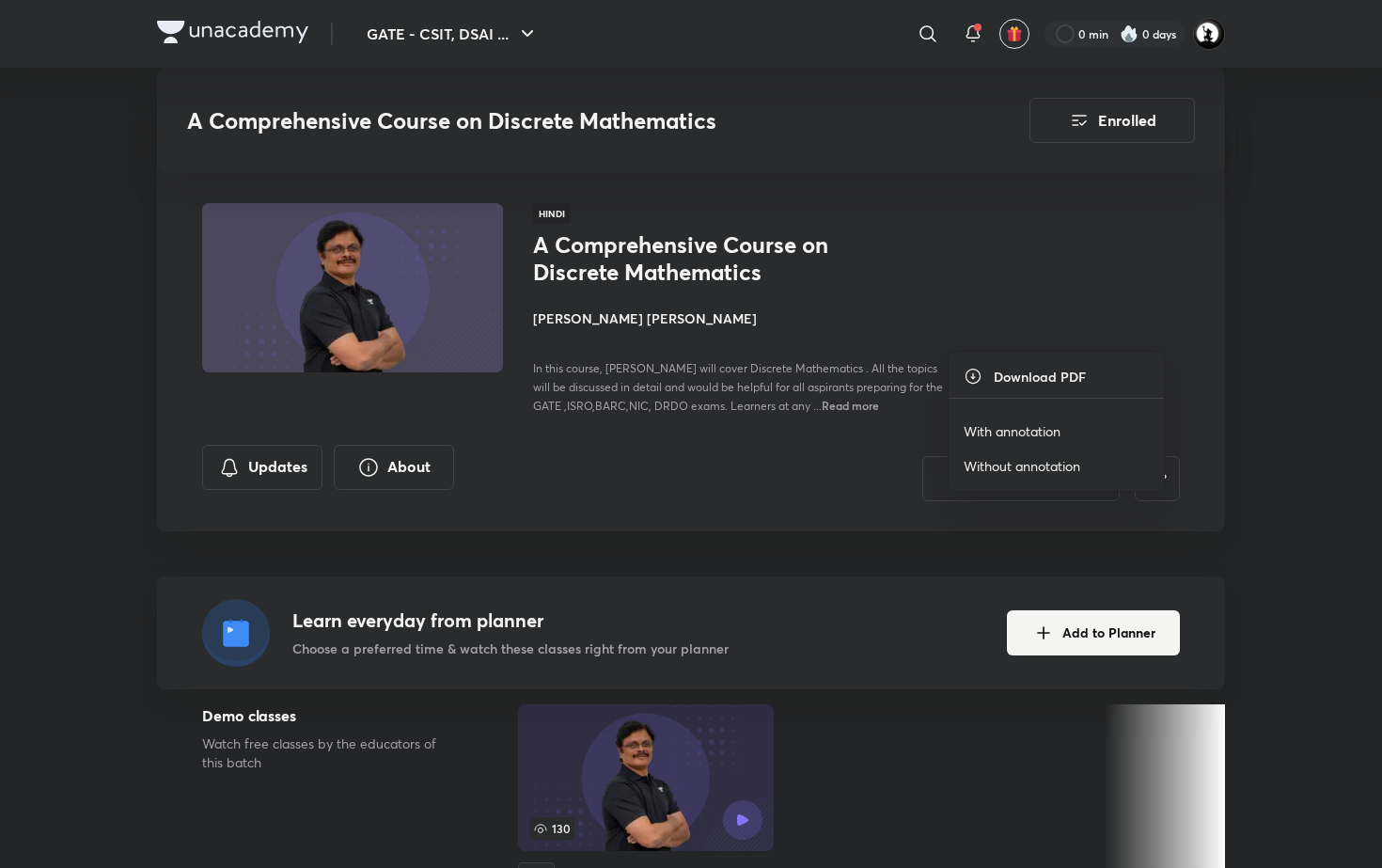
click at [1018, 428] on p "With annotation" at bounding box center [1012, 431] width 96 height 19
click at [1039, 372] on p "With annotation" at bounding box center [1012, 379] width 96 height 19
click at [1054, 490] on p "With annotation" at bounding box center [1012, 491] width 96 height 19
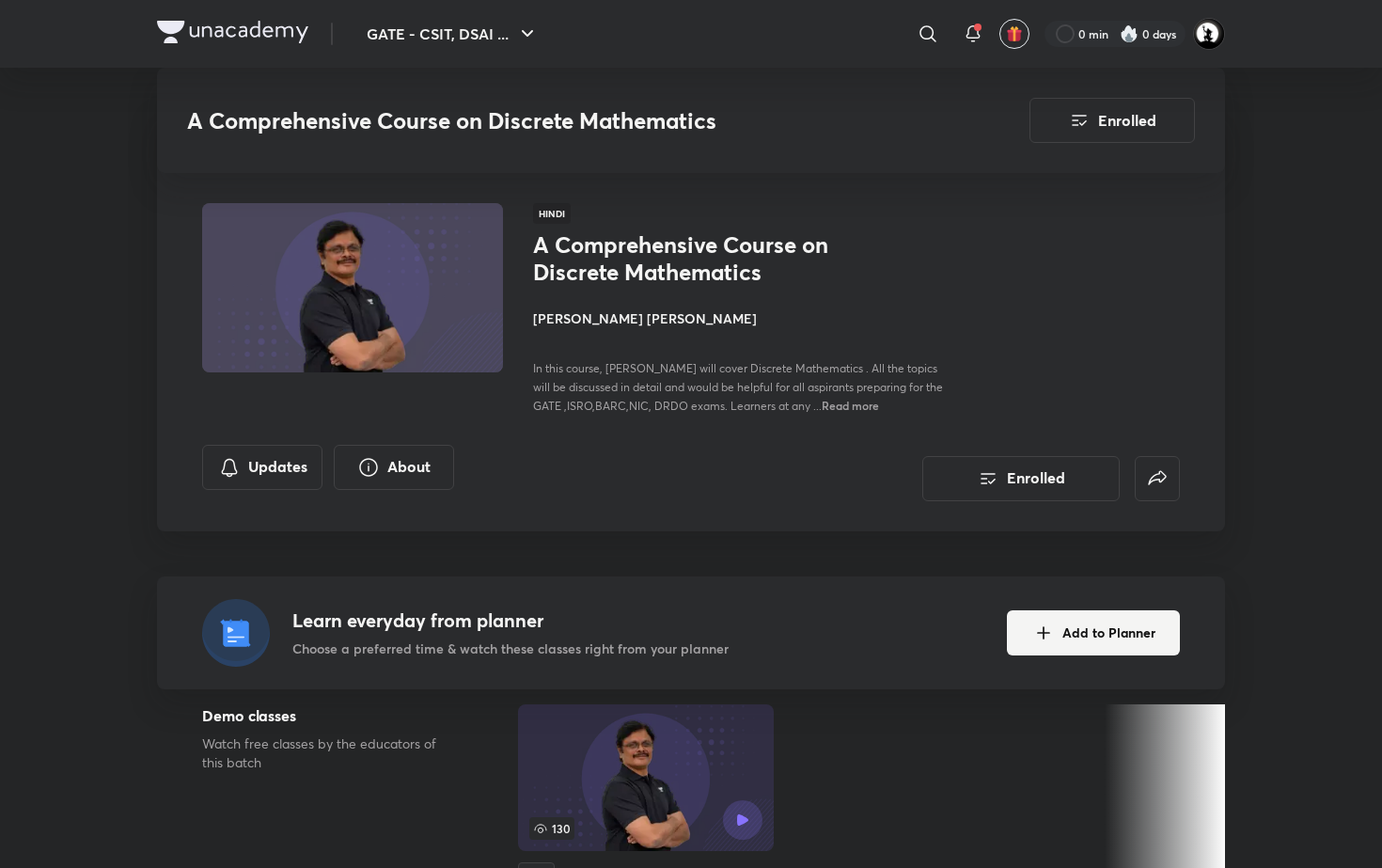
click at [1054, 503] on p "With annotation" at bounding box center [1012, 511] width 96 height 19
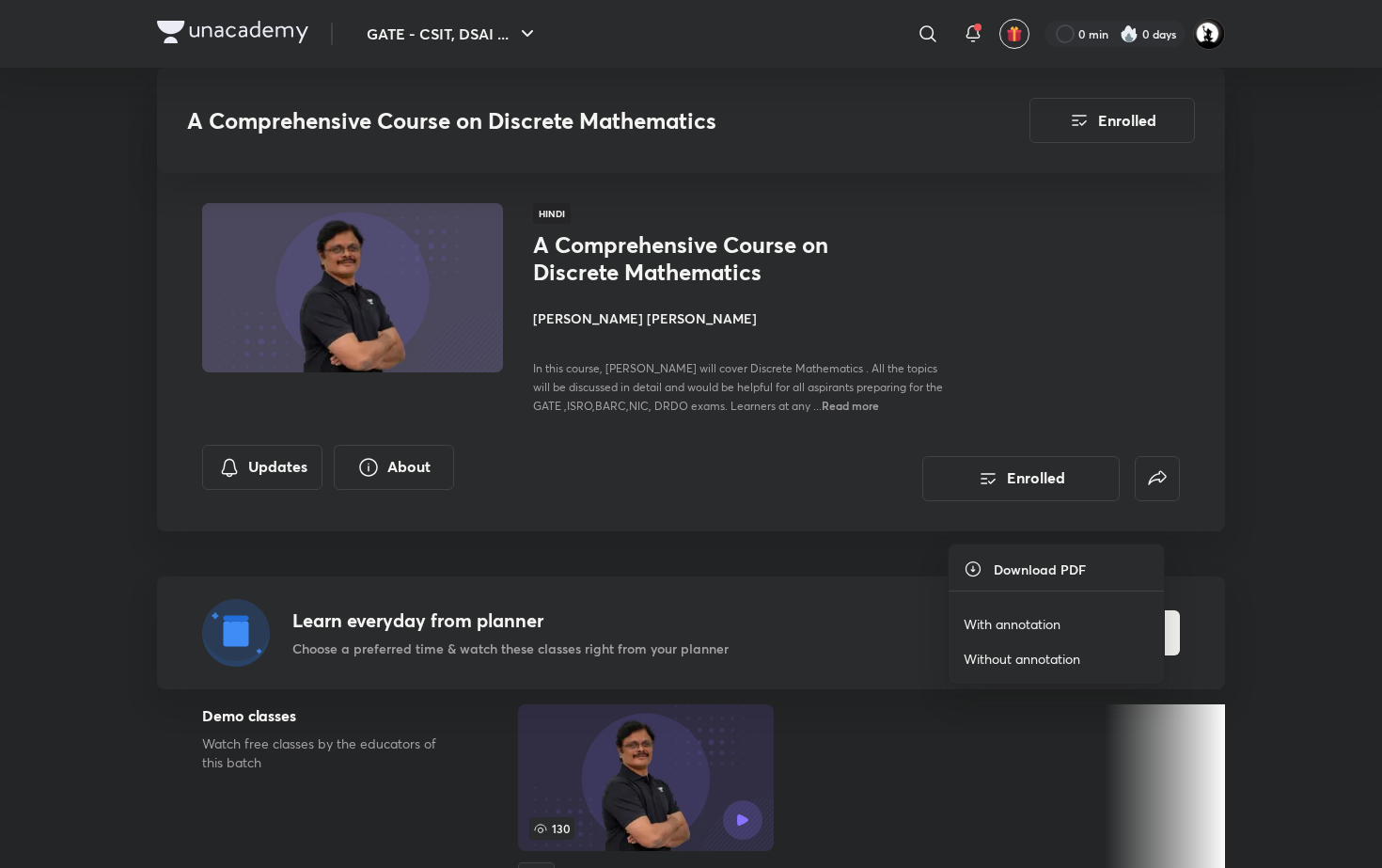
click at [1028, 617] on p "With annotation" at bounding box center [1012, 623] width 96 height 19
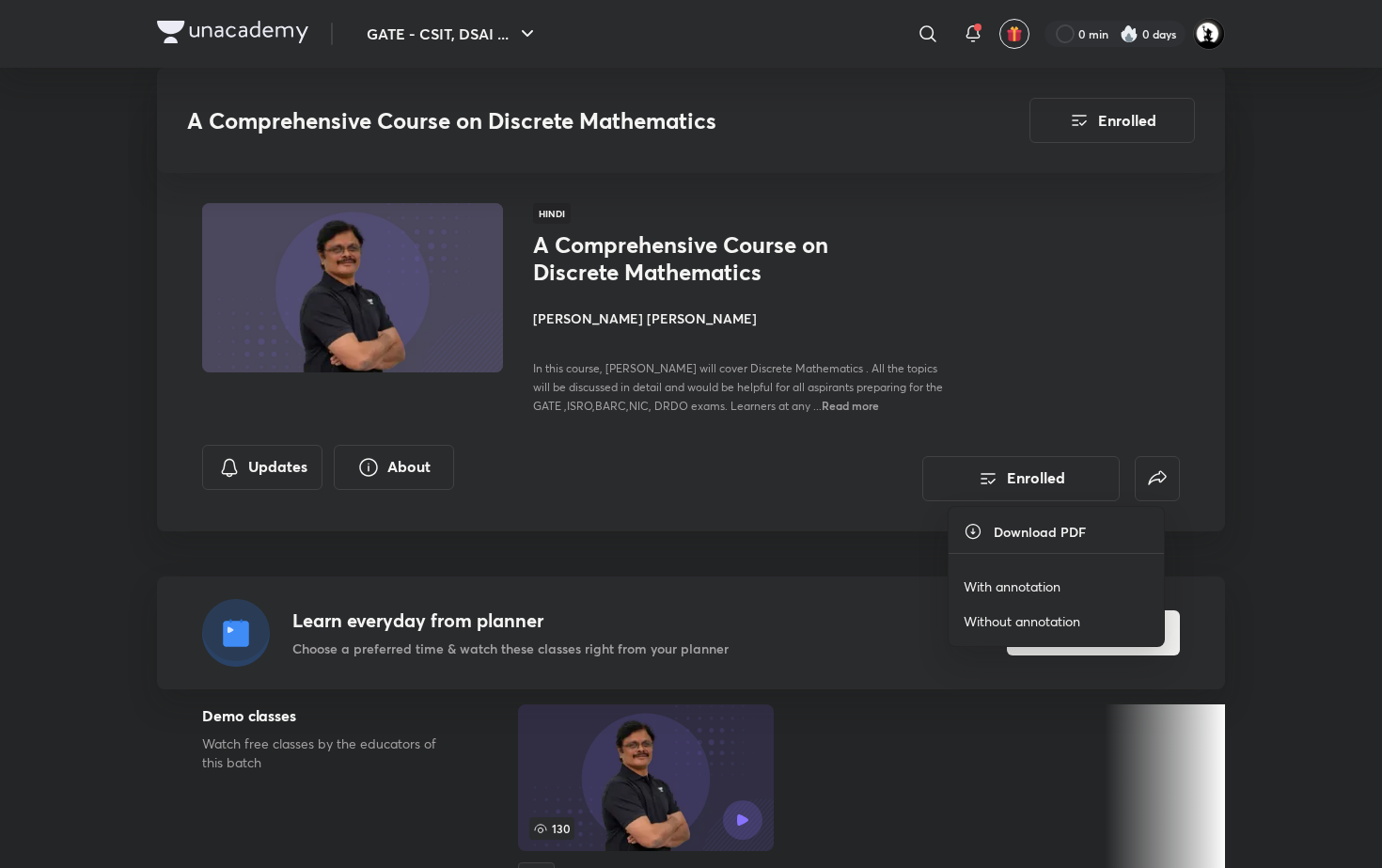
click at [1054, 578] on p "With annotation" at bounding box center [1012, 585] width 96 height 19
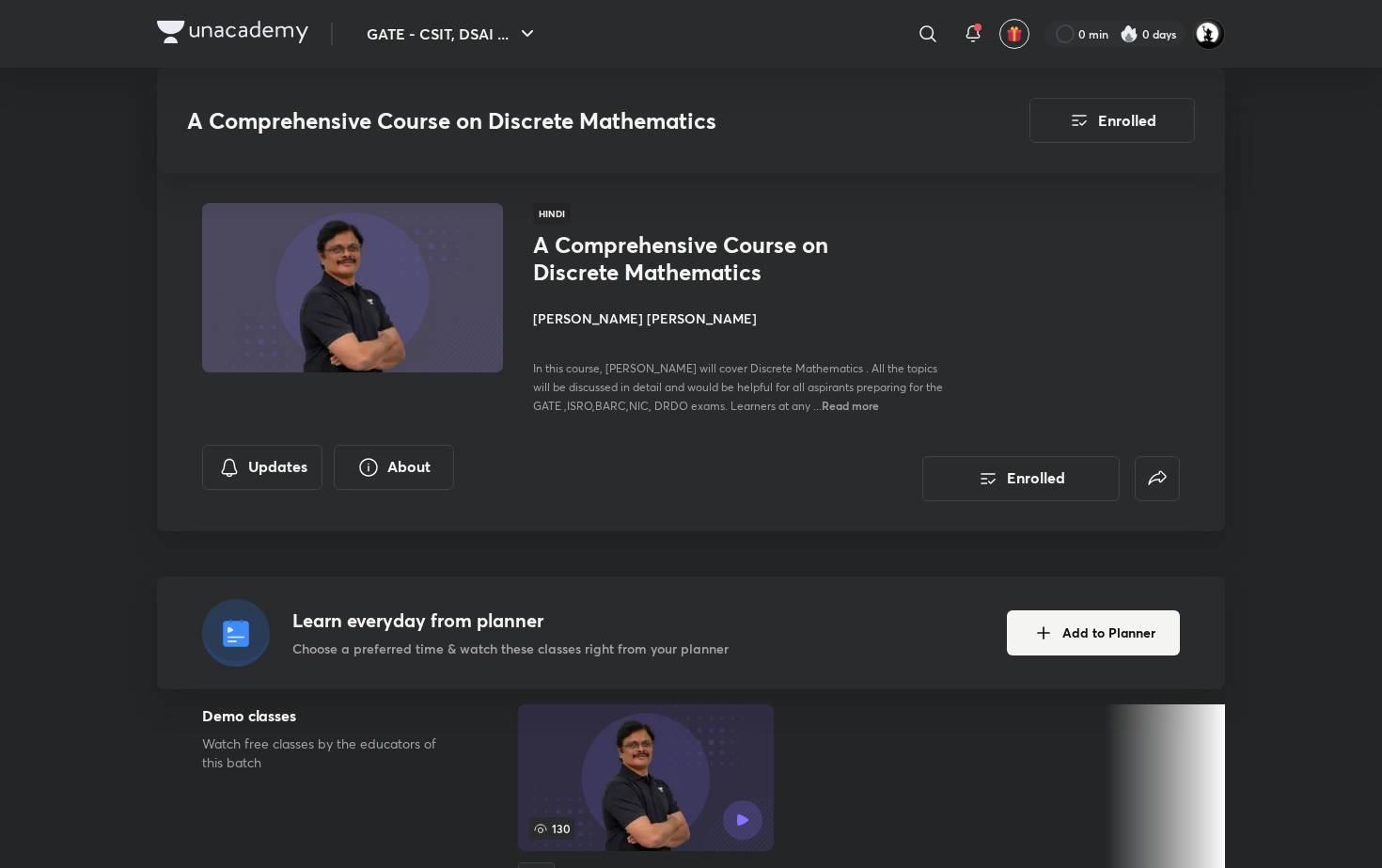
click at [1044, 478] on p "With annotation" at bounding box center [1012, 486] width 96 height 19
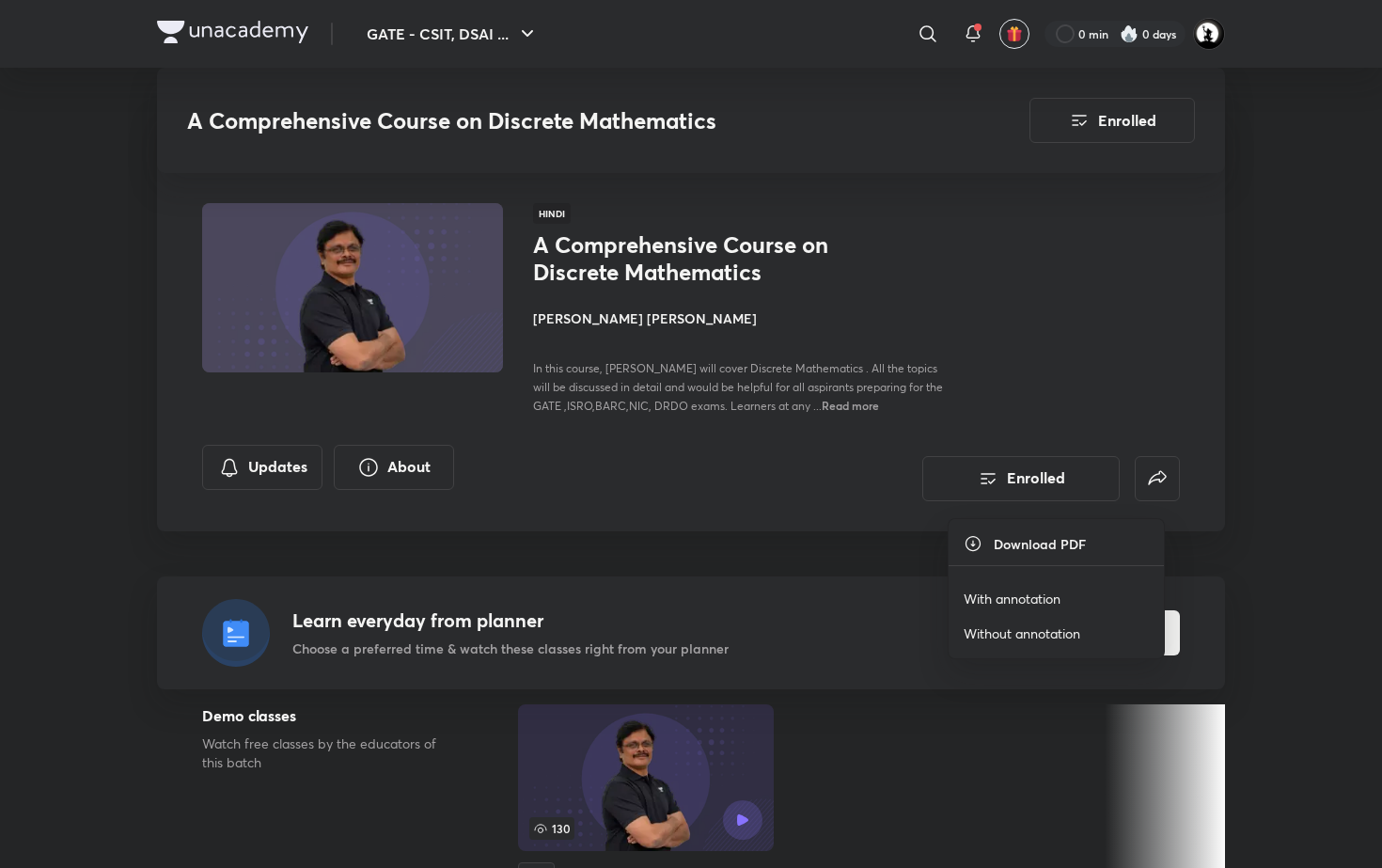
click at [1033, 599] on p "With annotation" at bounding box center [1012, 598] width 96 height 19
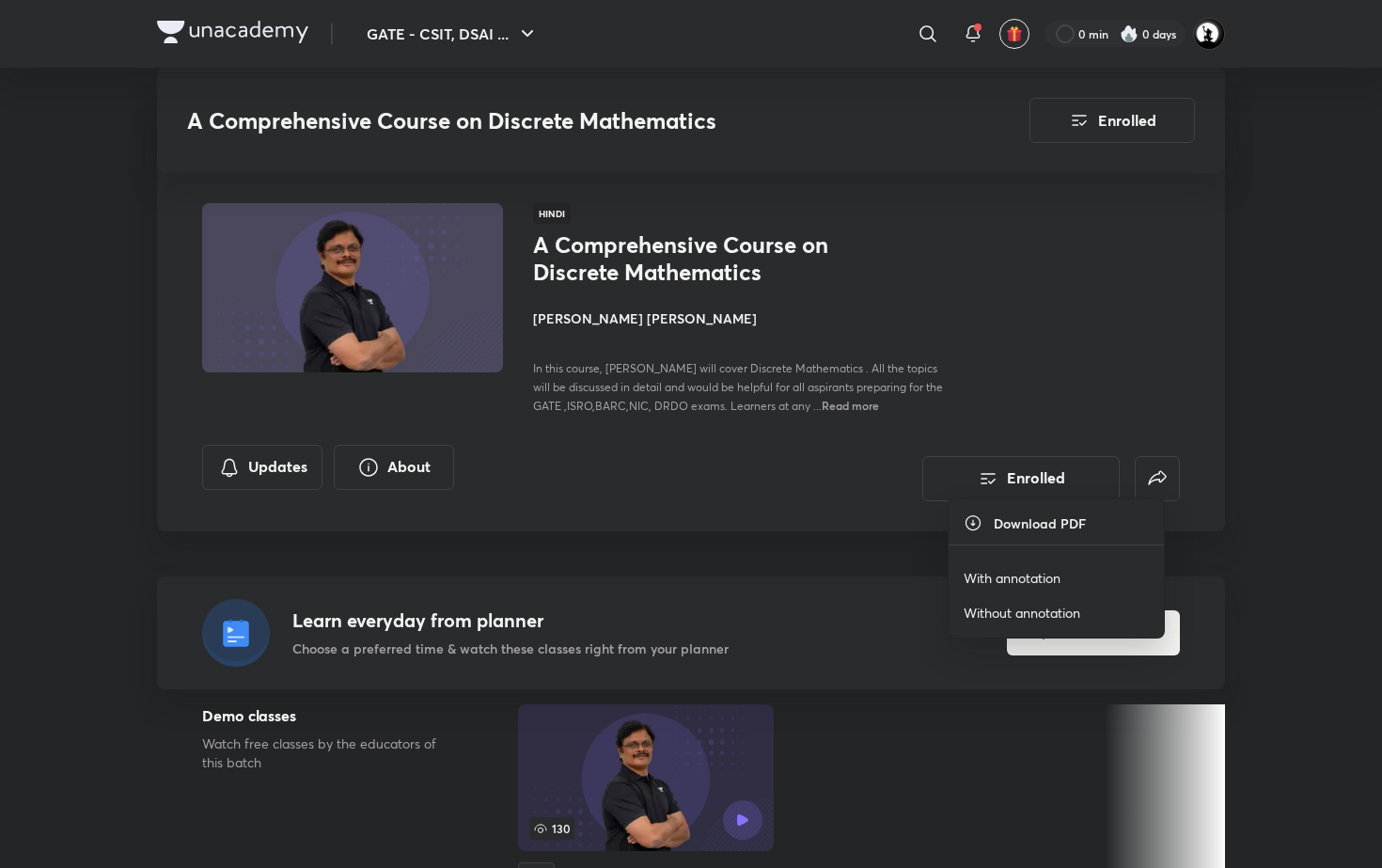
click at [1003, 571] on p "With annotation" at bounding box center [1012, 578] width 96 height 19
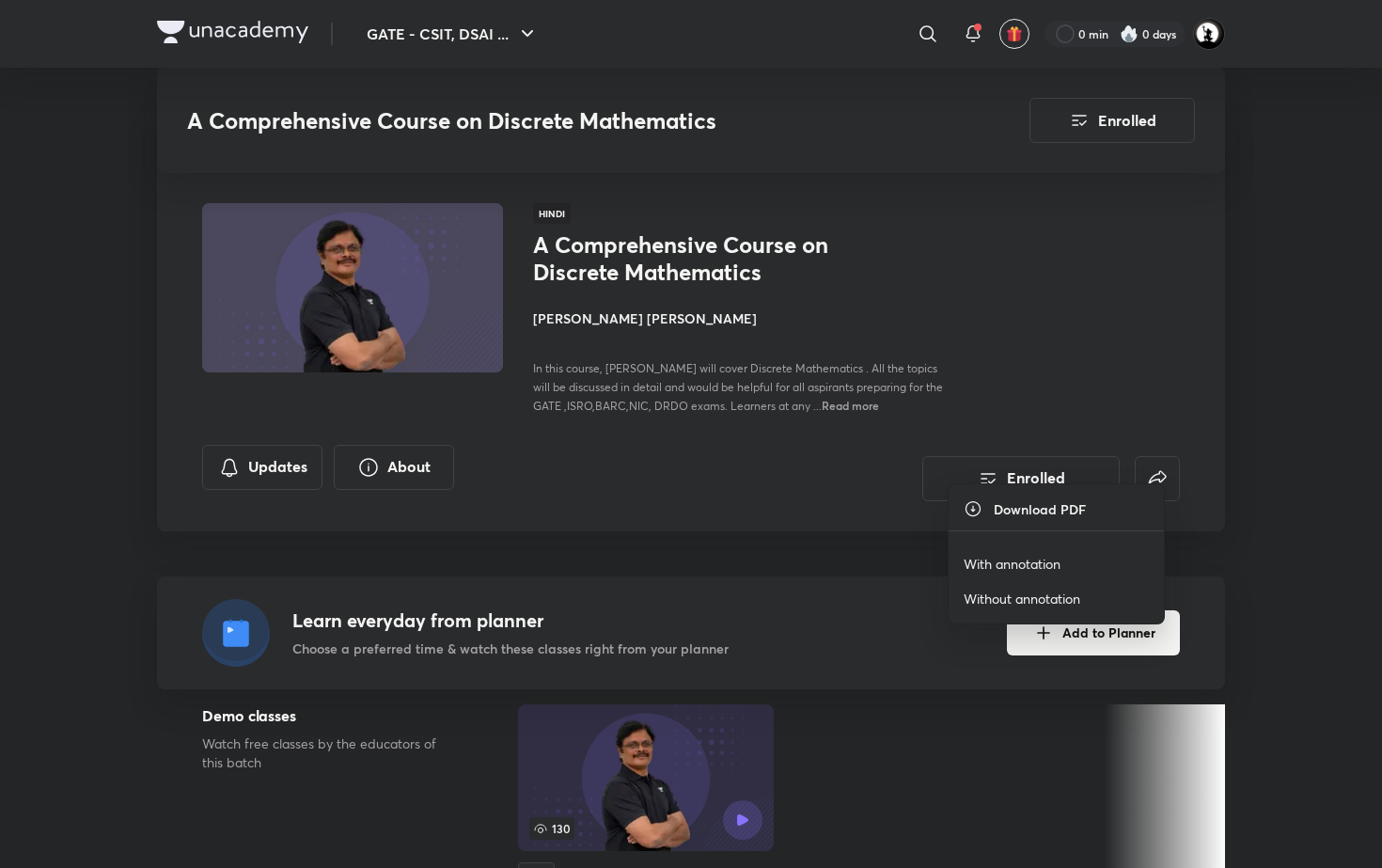
click at [1028, 558] on p "With annotation" at bounding box center [1012, 563] width 96 height 19
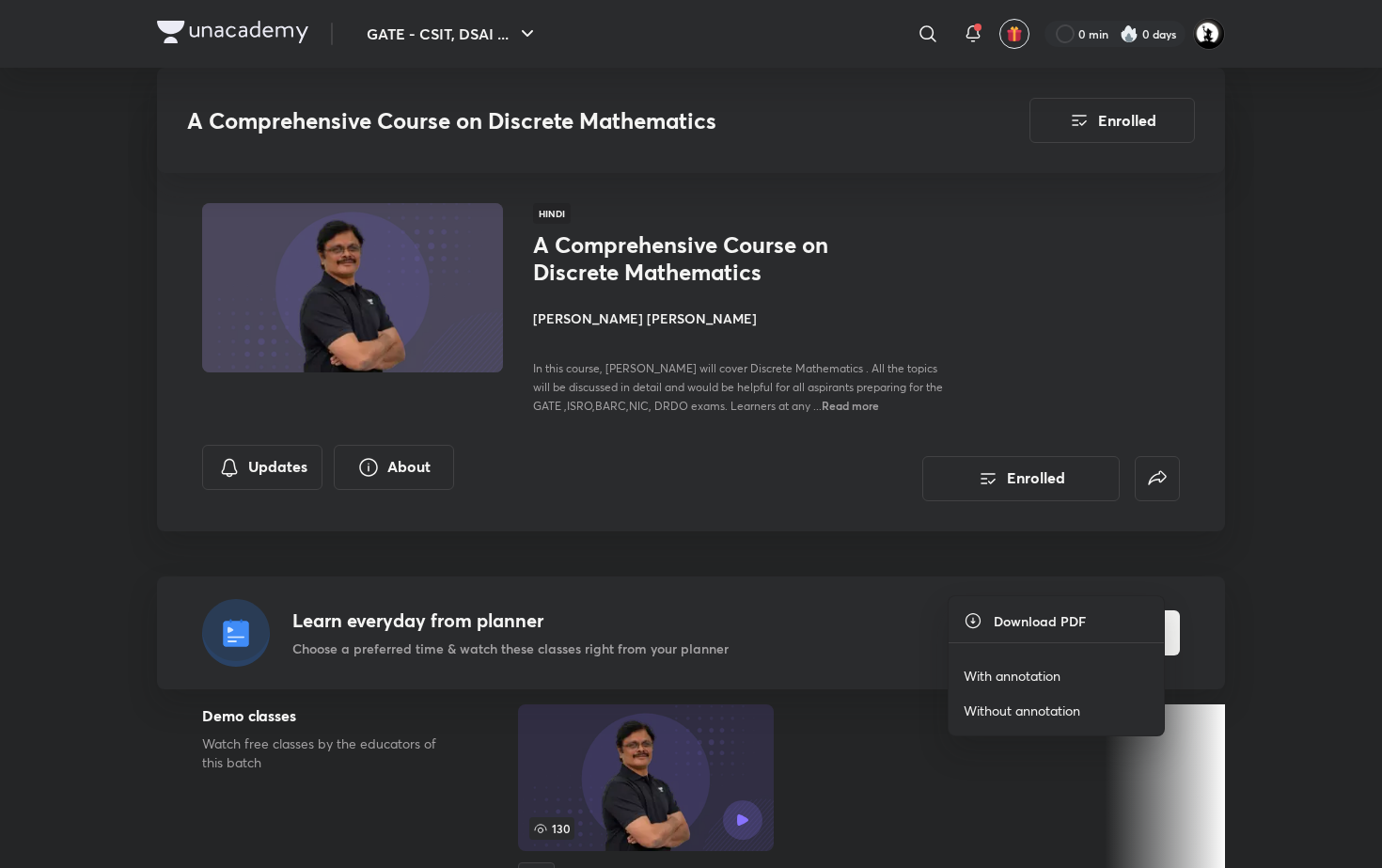
click at [1022, 686] on li "With annotation" at bounding box center [1055, 675] width 215 height 35
click at [1025, 675] on p "With annotation" at bounding box center [1012, 675] width 96 height 19
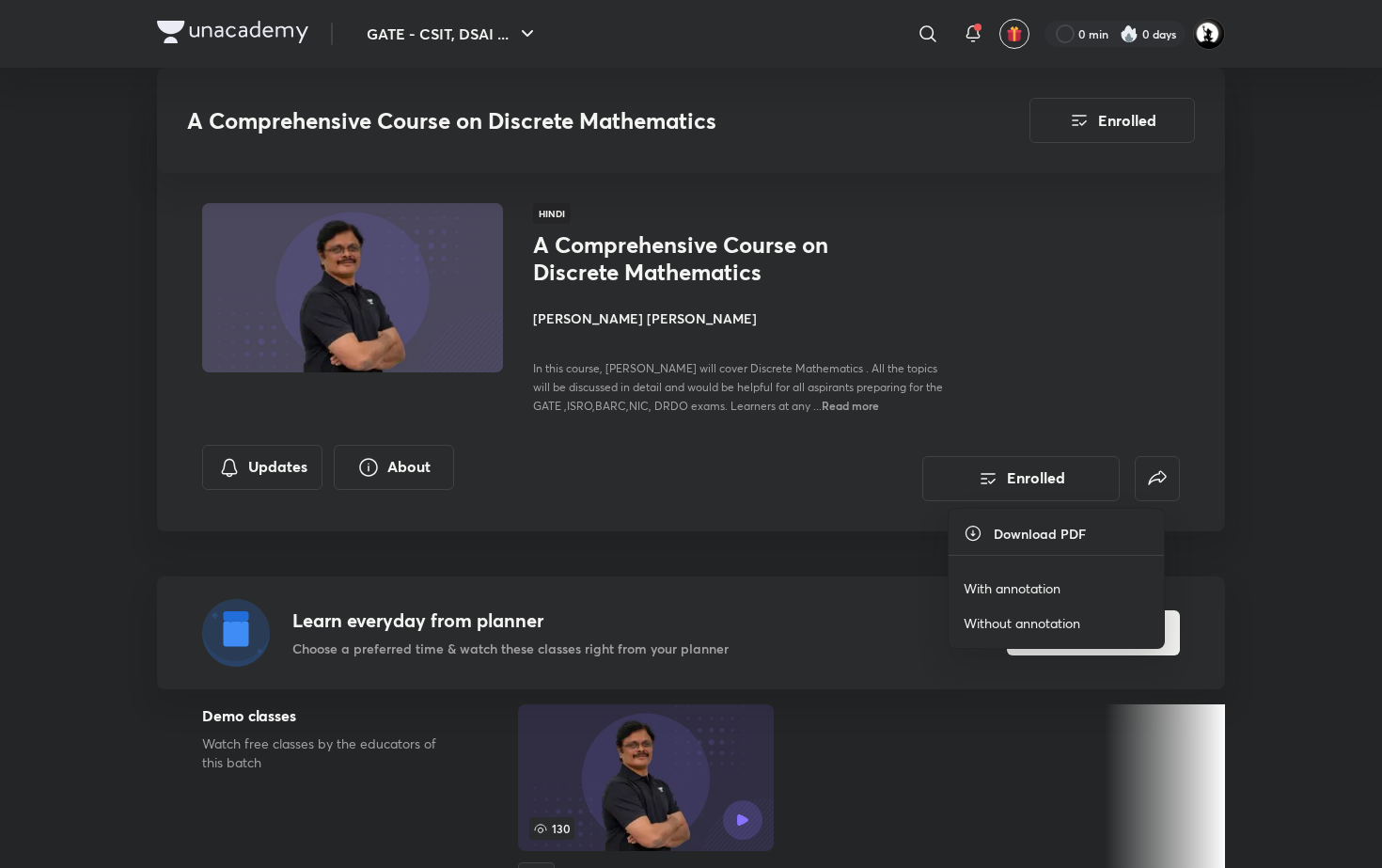
click at [1046, 583] on p "With annotation" at bounding box center [1012, 587] width 96 height 19
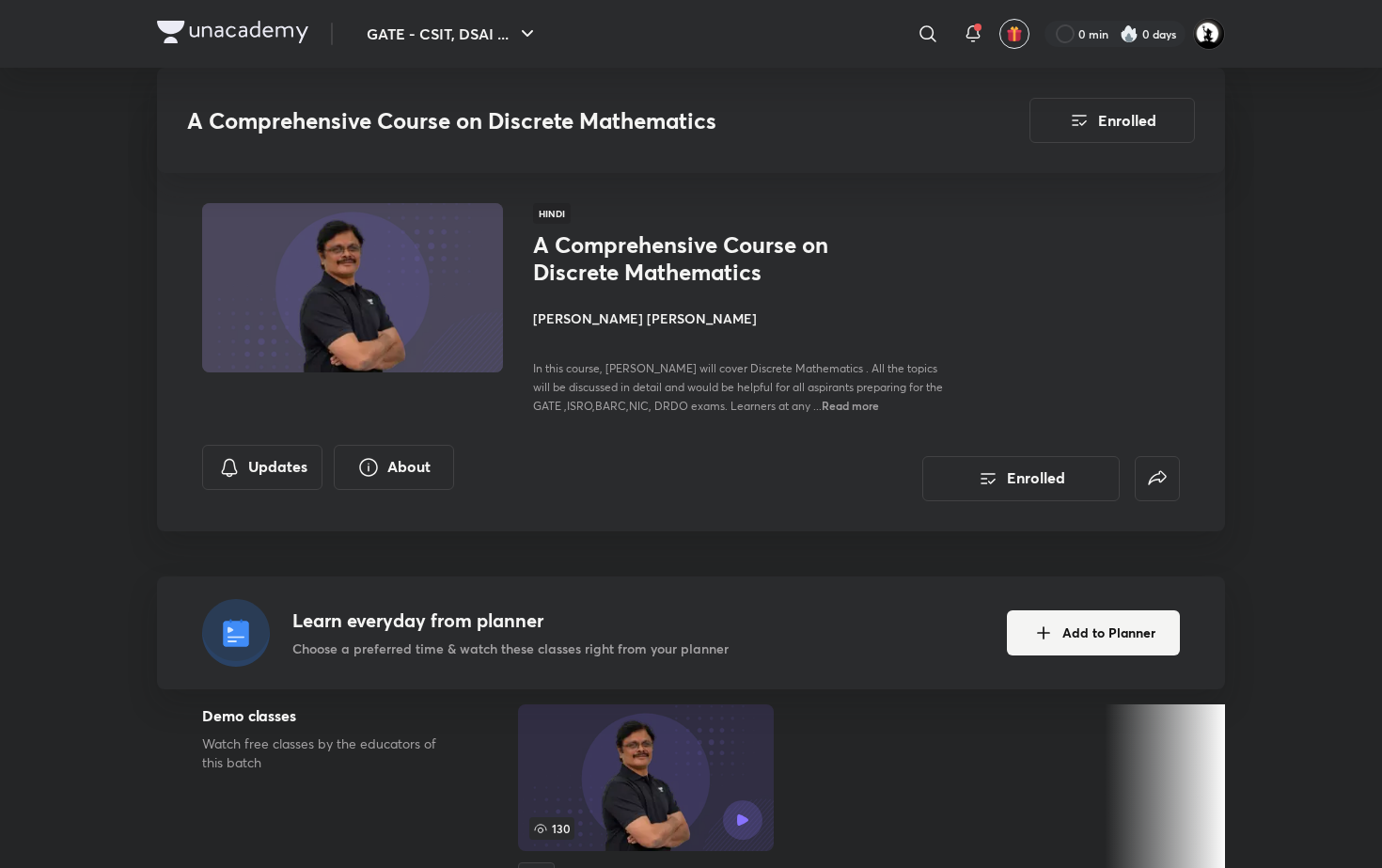
click at [1066, 411] on li "With annotation" at bounding box center [1055, 414] width 215 height 35
click at [1030, 405] on p "With annotation" at bounding box center [1012, 414] width 96 height 19
click at [1002, 521] on p "With annotation" at bounding box center [1012, 526] width 96 height 19
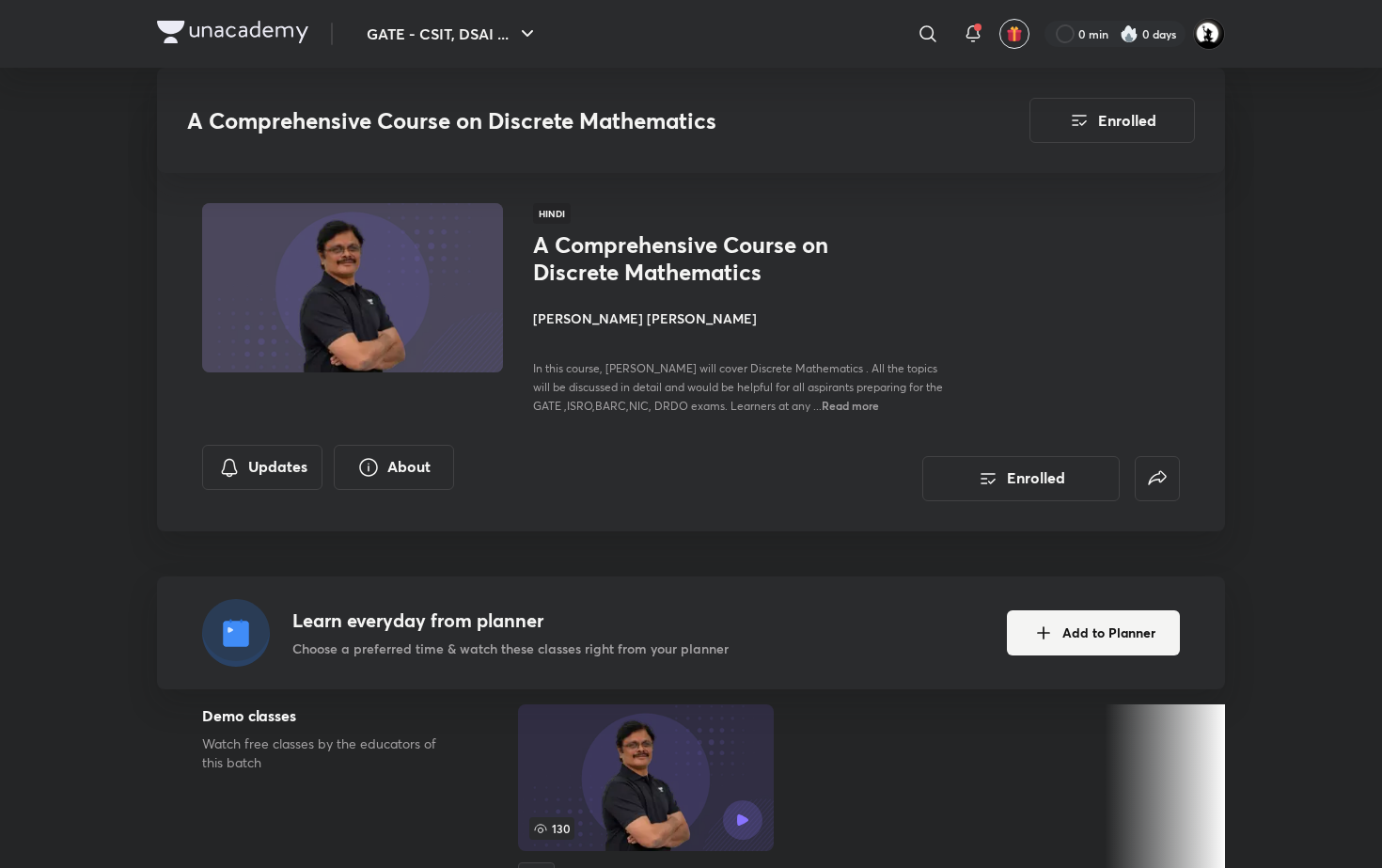
click at [1026, 368] on p "With annotation" at bounding box center [1012, 371] width 96 height 19
click at [1018, 478] on p "With annotation" at bounding box center [1012, 483] width 96 height 19
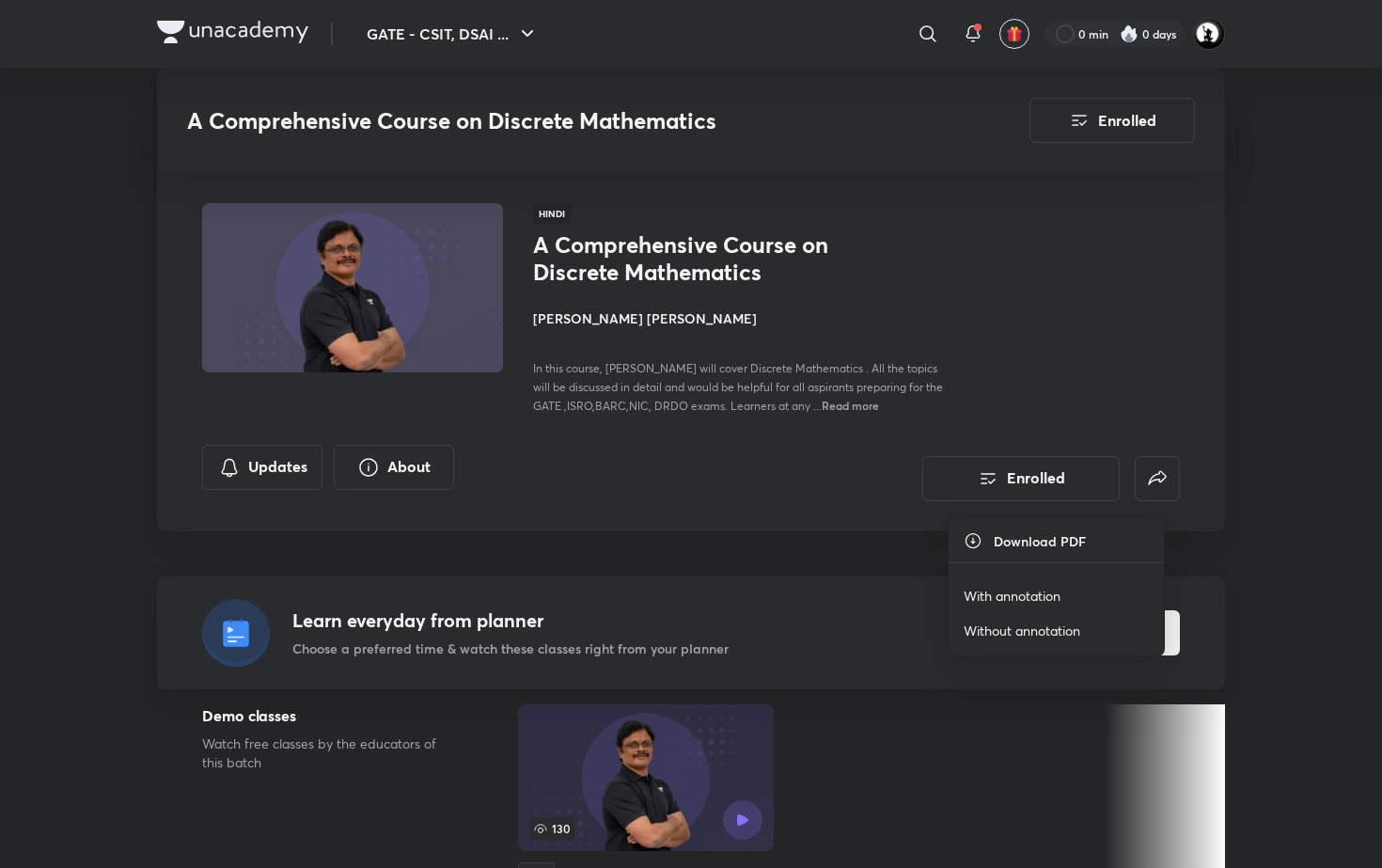
click at [1007, 587] on p "With annotation" at bounding box center [1012, 595] width 96 height 19
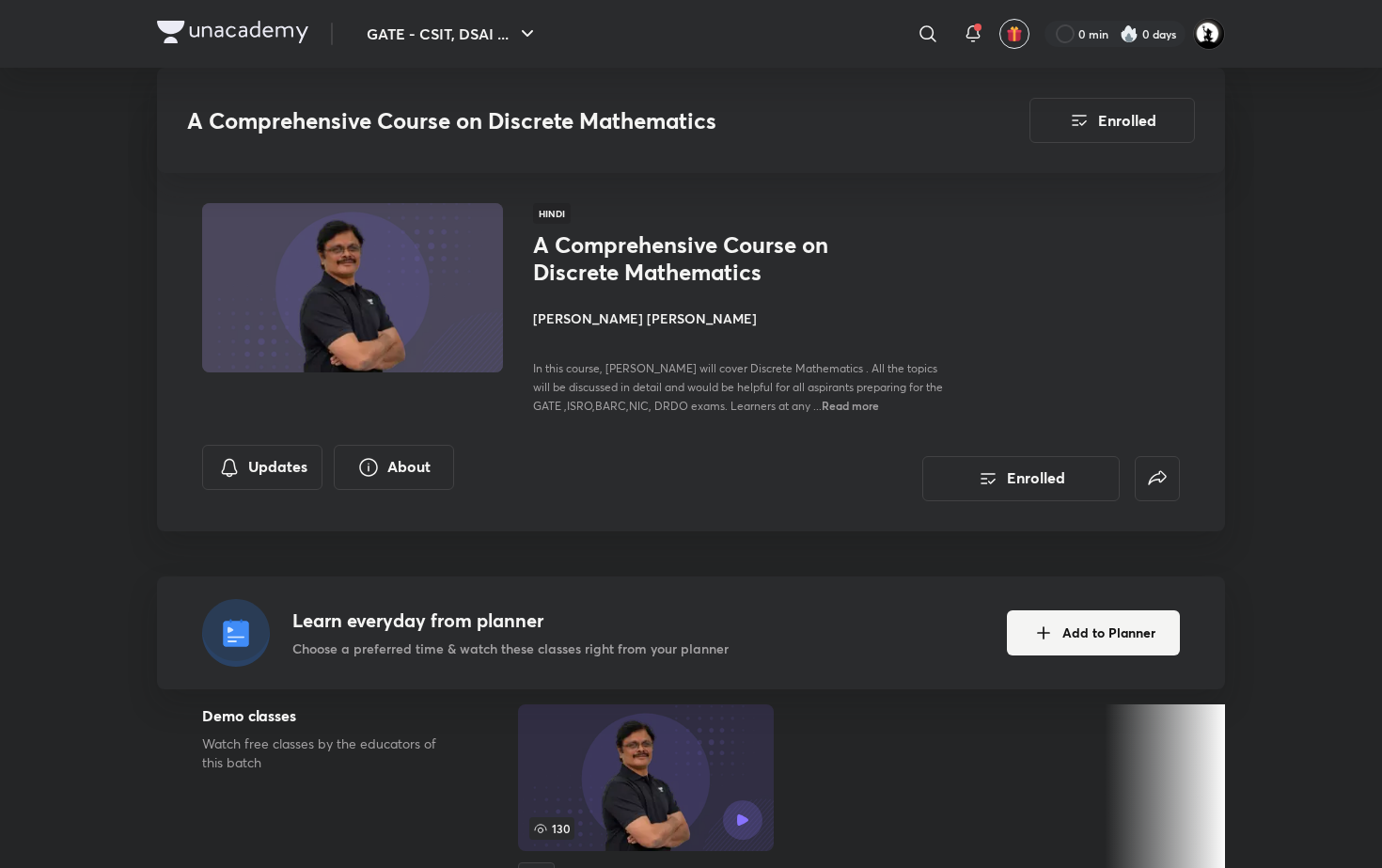
click at [1041, 482] on p "With annotation" at bounding box center [1012, 486] width 96 height 19
click at [1053, 482] on p "With annotation" at bounding box center [1012, 489] width 96 height 19
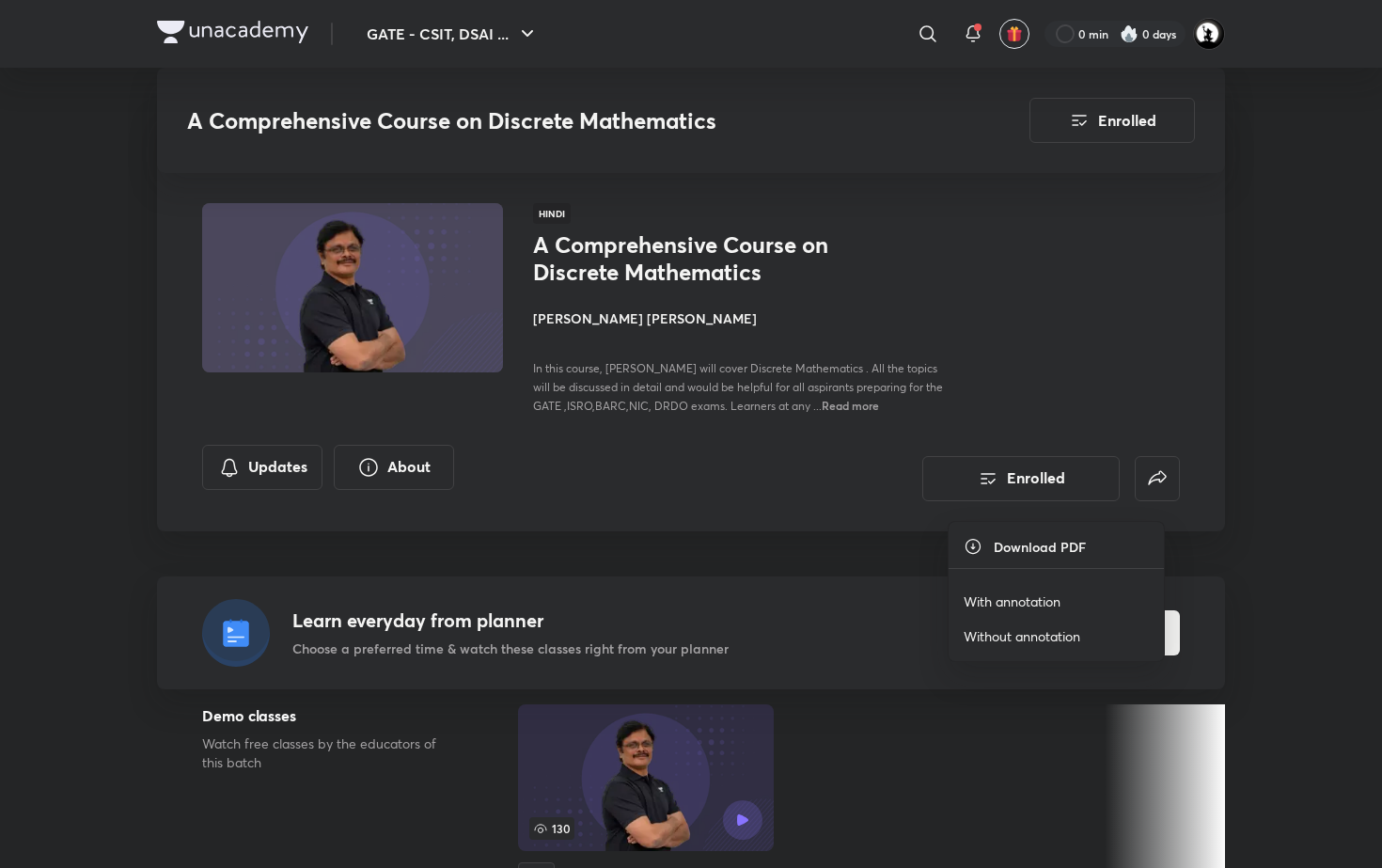
click at [1043, 601] on p "With annotation" at bounding box center [1012, 601] width 96 height 19
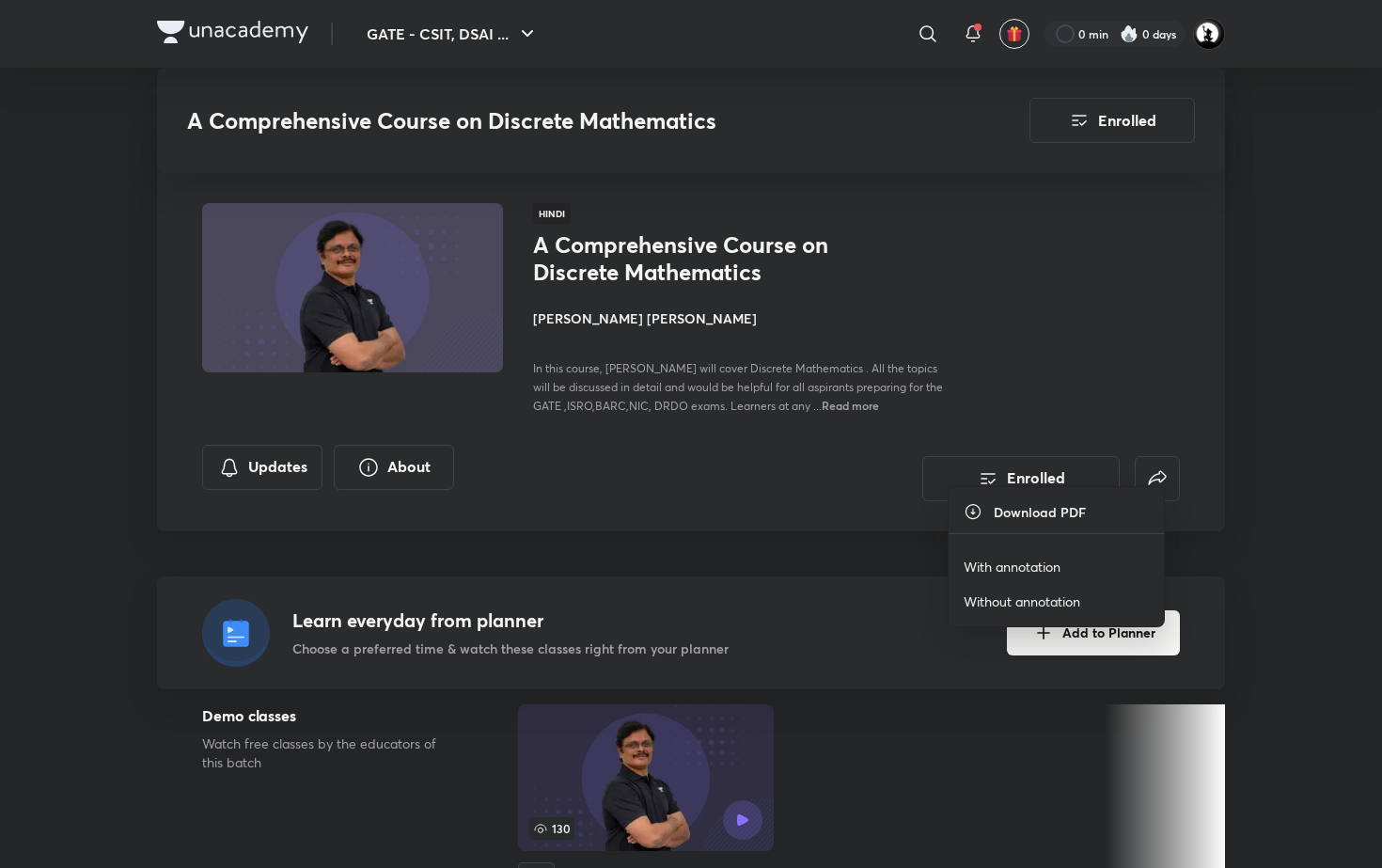
click at [1028, 569] on p "With annotation" at bounding box center [1012, 566] width 96 height 19
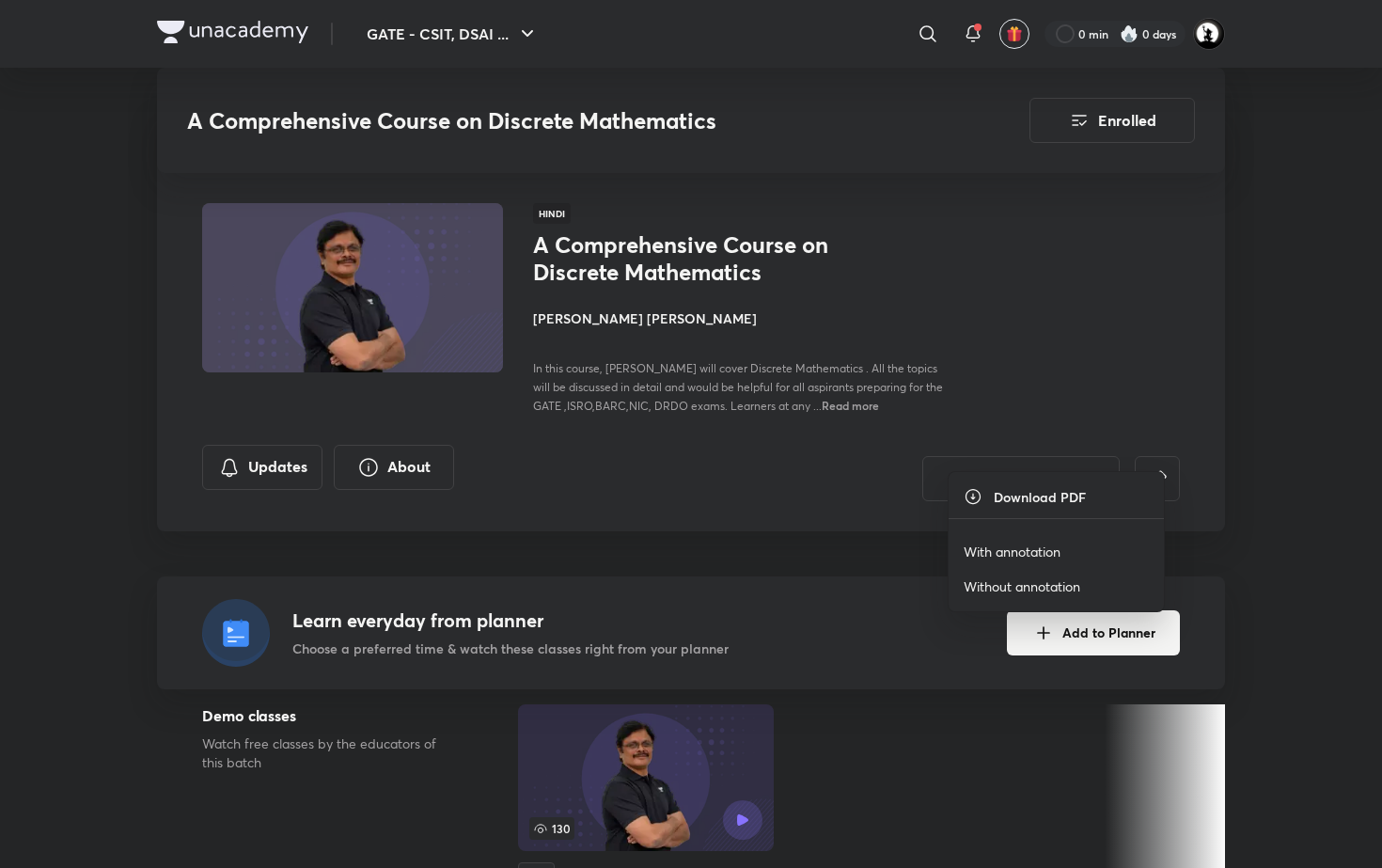
click at [1046, 541] on p "With annotation" at bounding box center [1012, 551] width 96 height 19
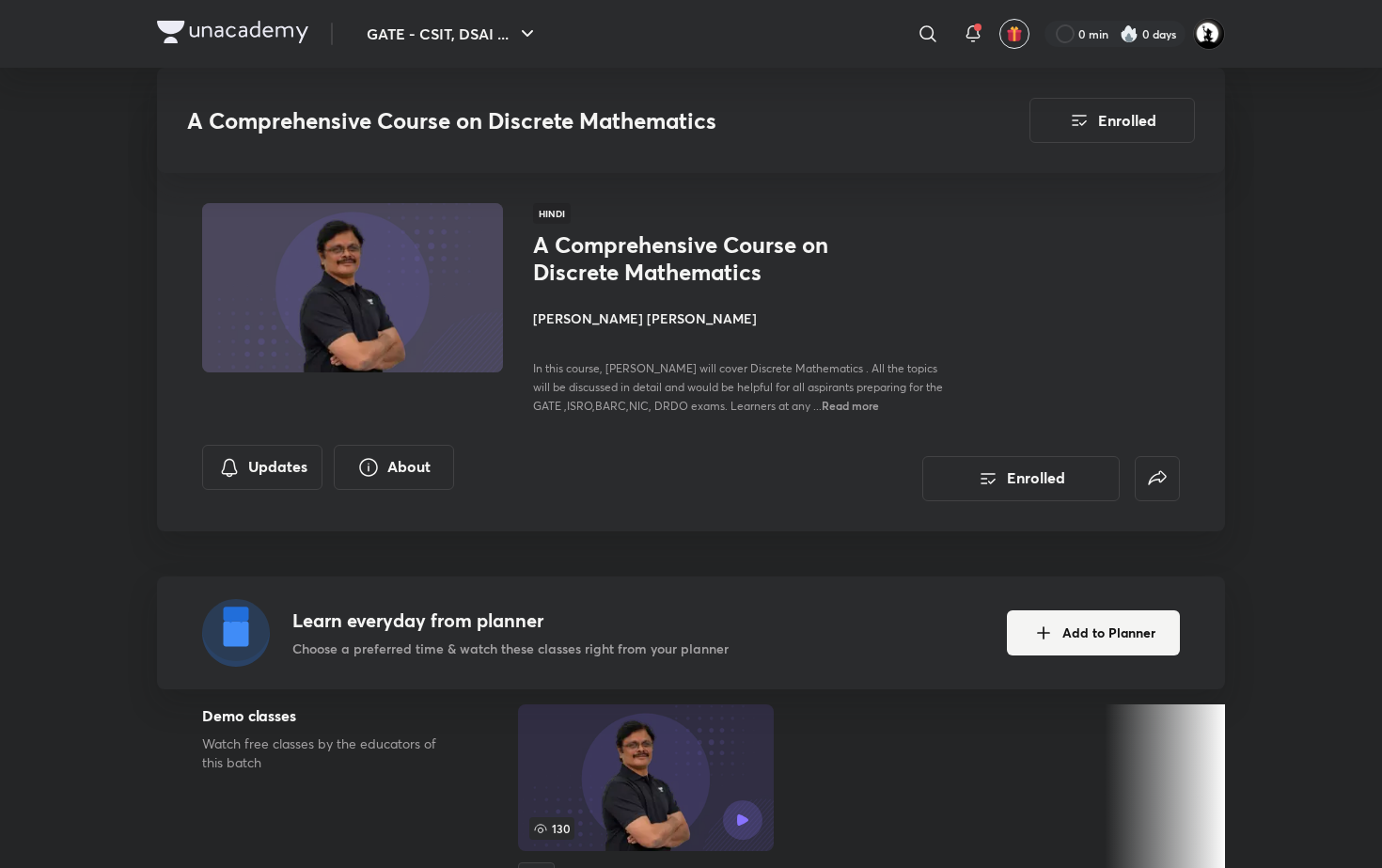
click at [1058, 429] on p "With annotation" at bounding box center [1012, 436] width 96 height 19
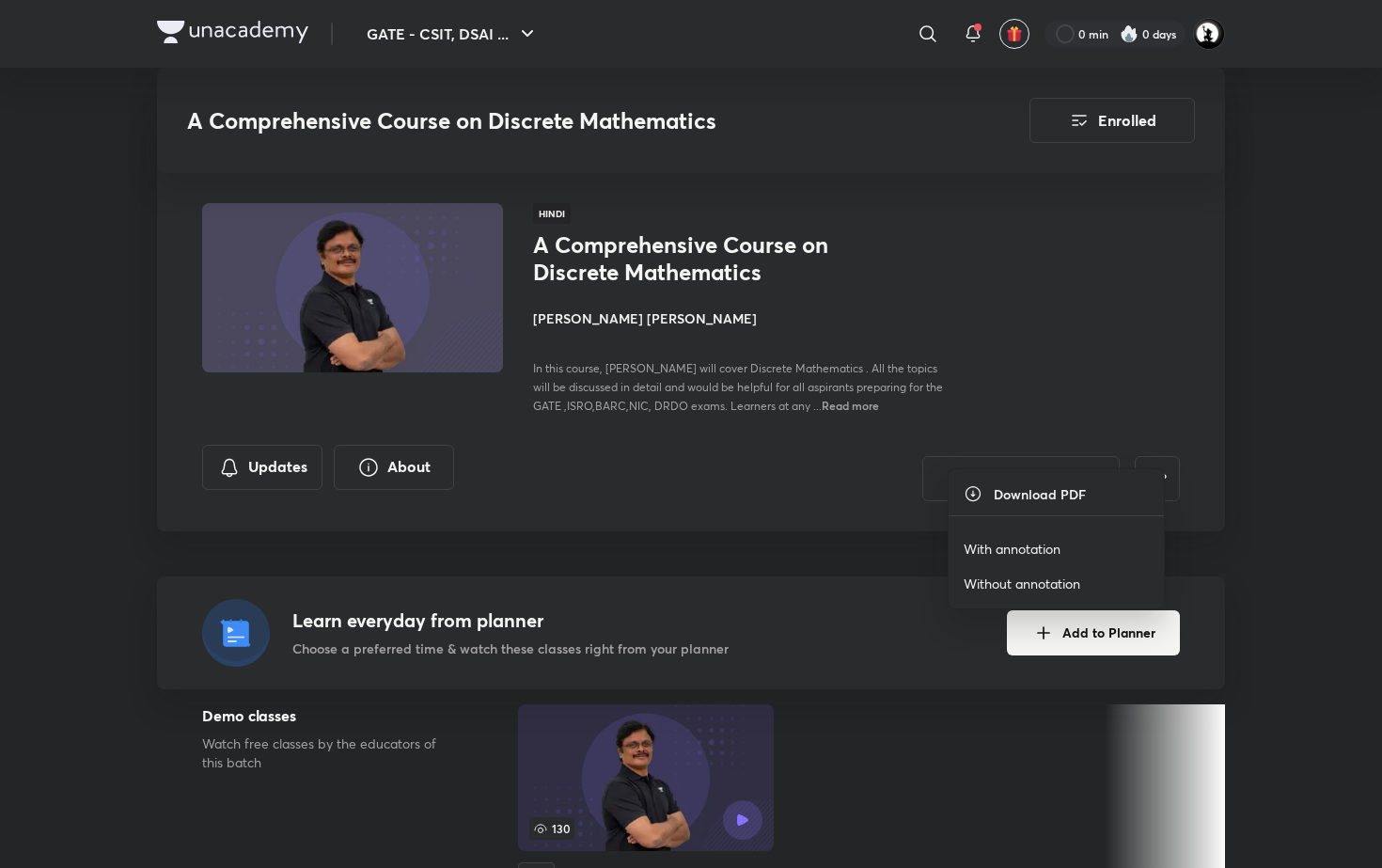
click at [1024, 548] on p "With annotation" at bounding box center [1012, 548] width 96 height 19
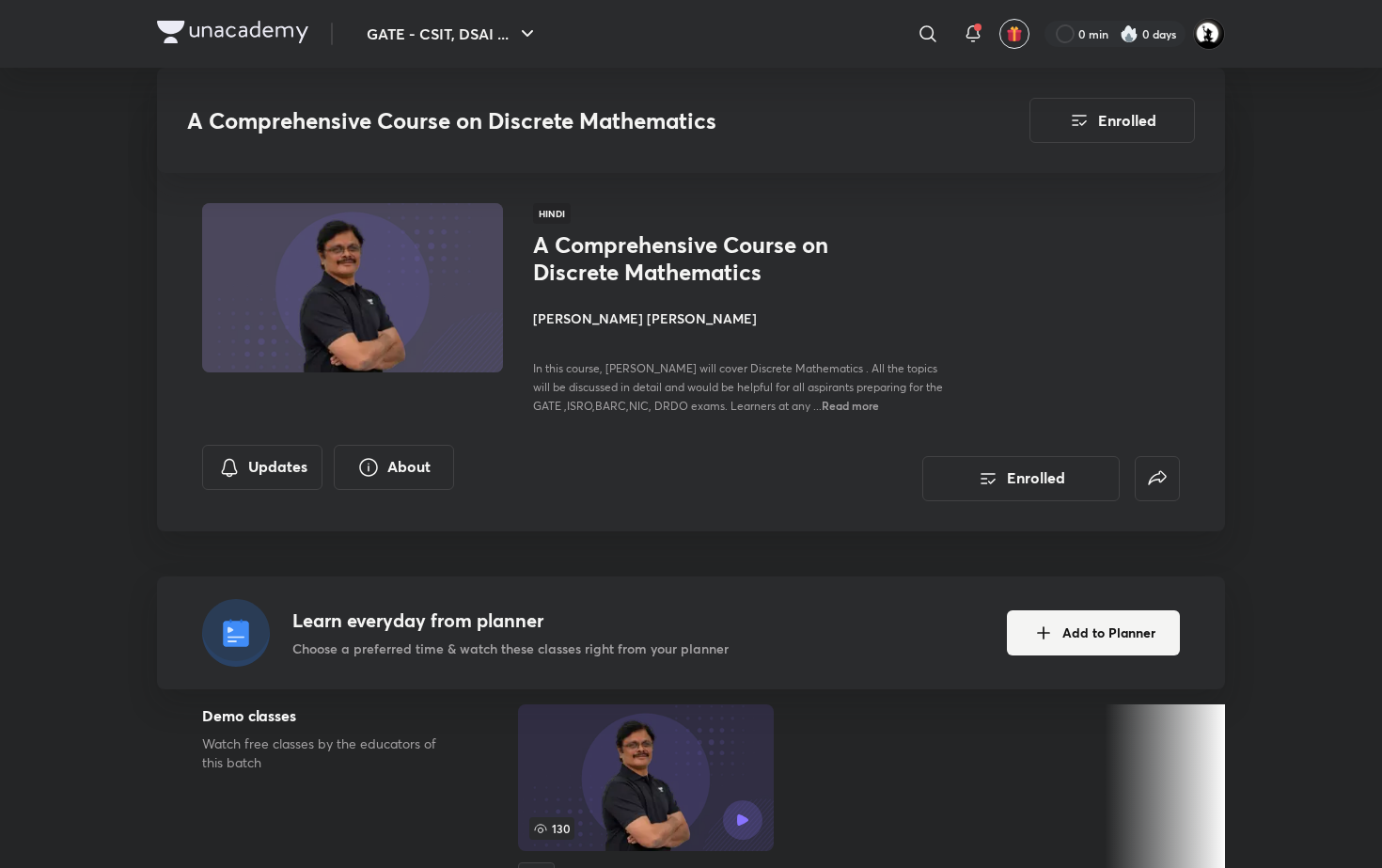
click at [1034, 417] on p "With annotation" at bounding box center [1012, 420] width 96 height 19
click at [1045, 418] on p "With annotation" at bounding box center [1012, 422] width 96 height 19
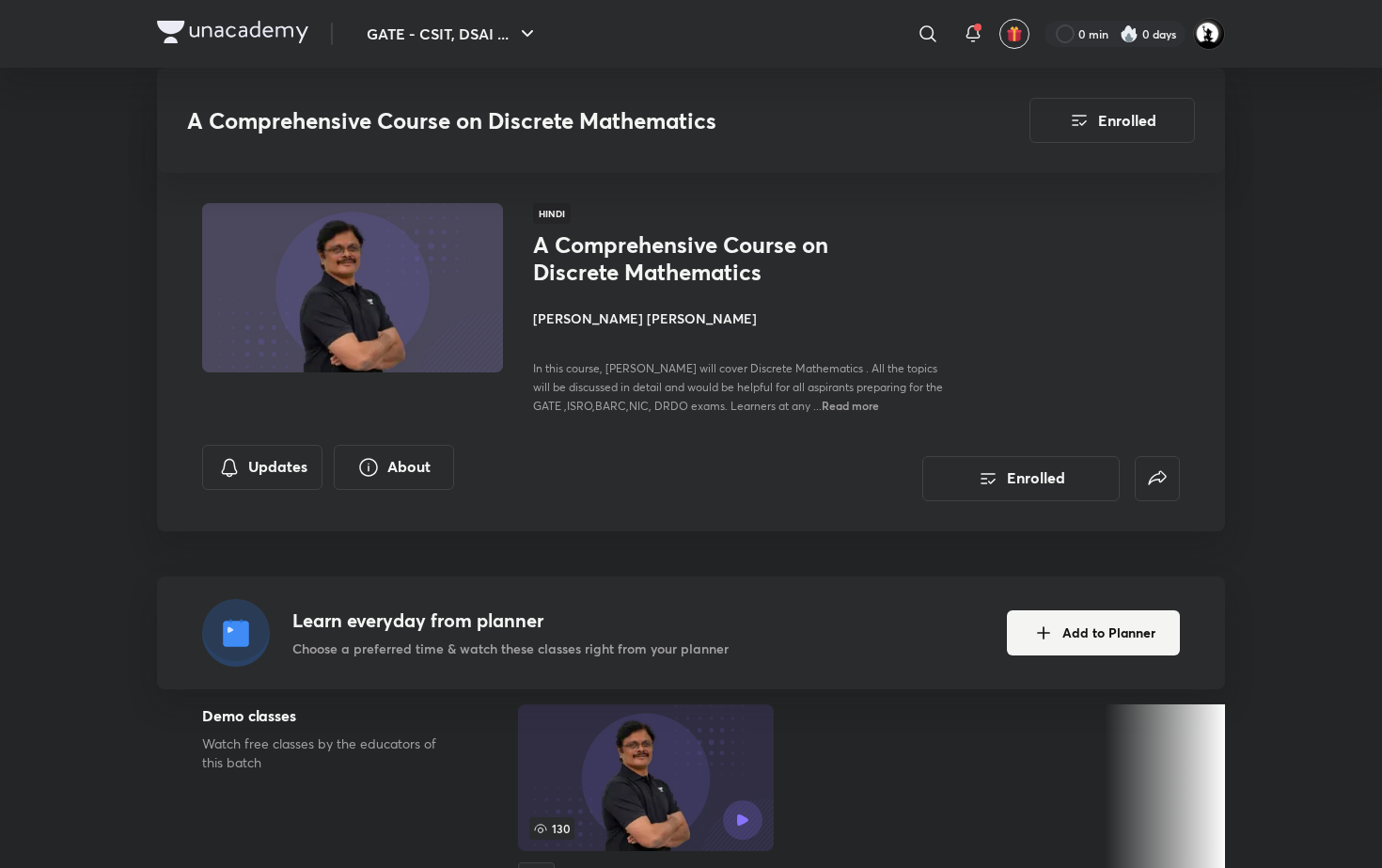
click at [1027, 529] on p "With annotation" at bounding box center [1012, 534] width 96 height 19
click at [1064, 450] on li "With annotation" at bounding box center [1055, 453] width 215 height 35
click at [1029, 445] on p "With annotation" at bounding box center [1012, 453] width 96 height 19
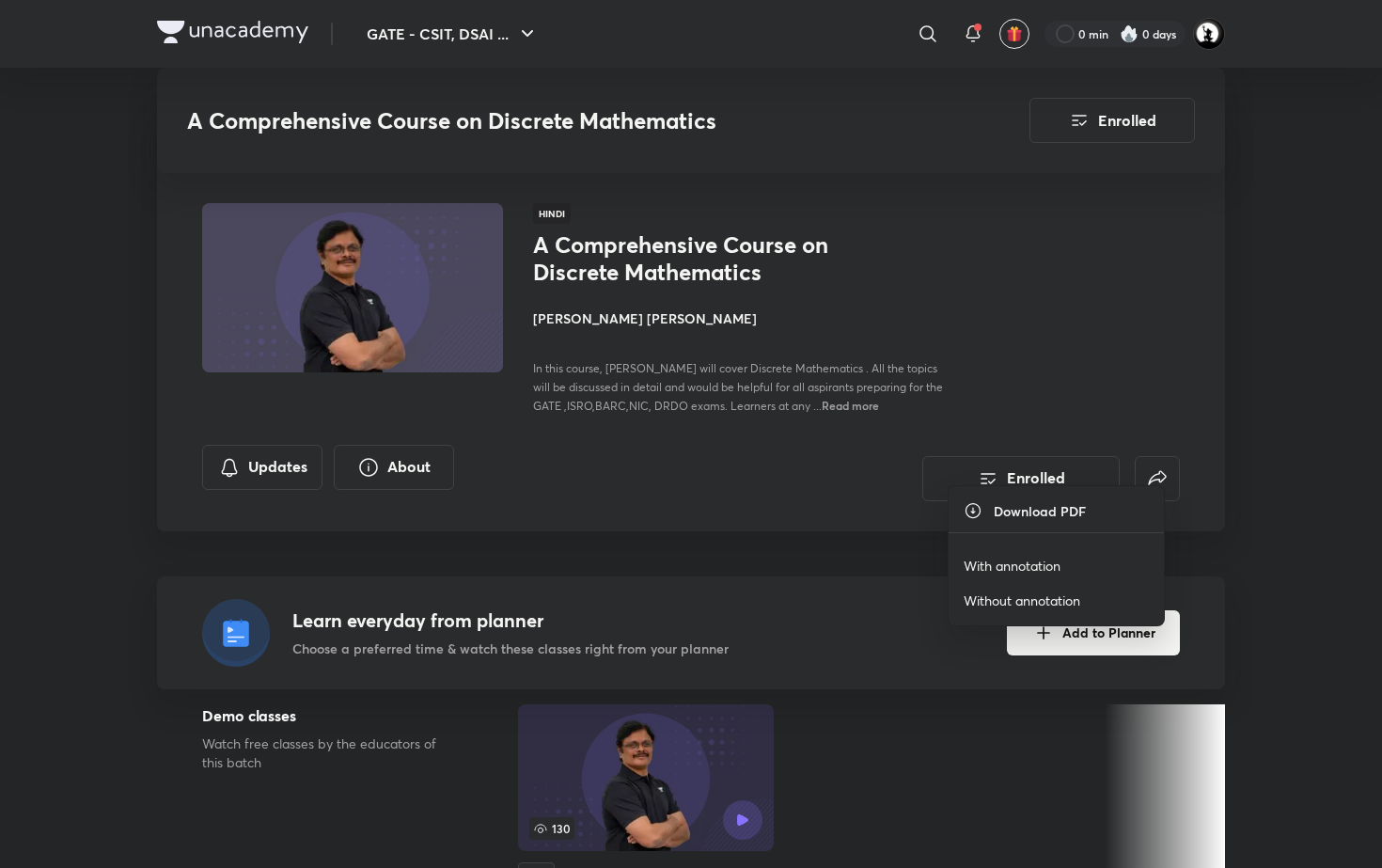
click at [1021, 568] on p "With annotation" at bounding box center [1012, 565] width 96 height 19
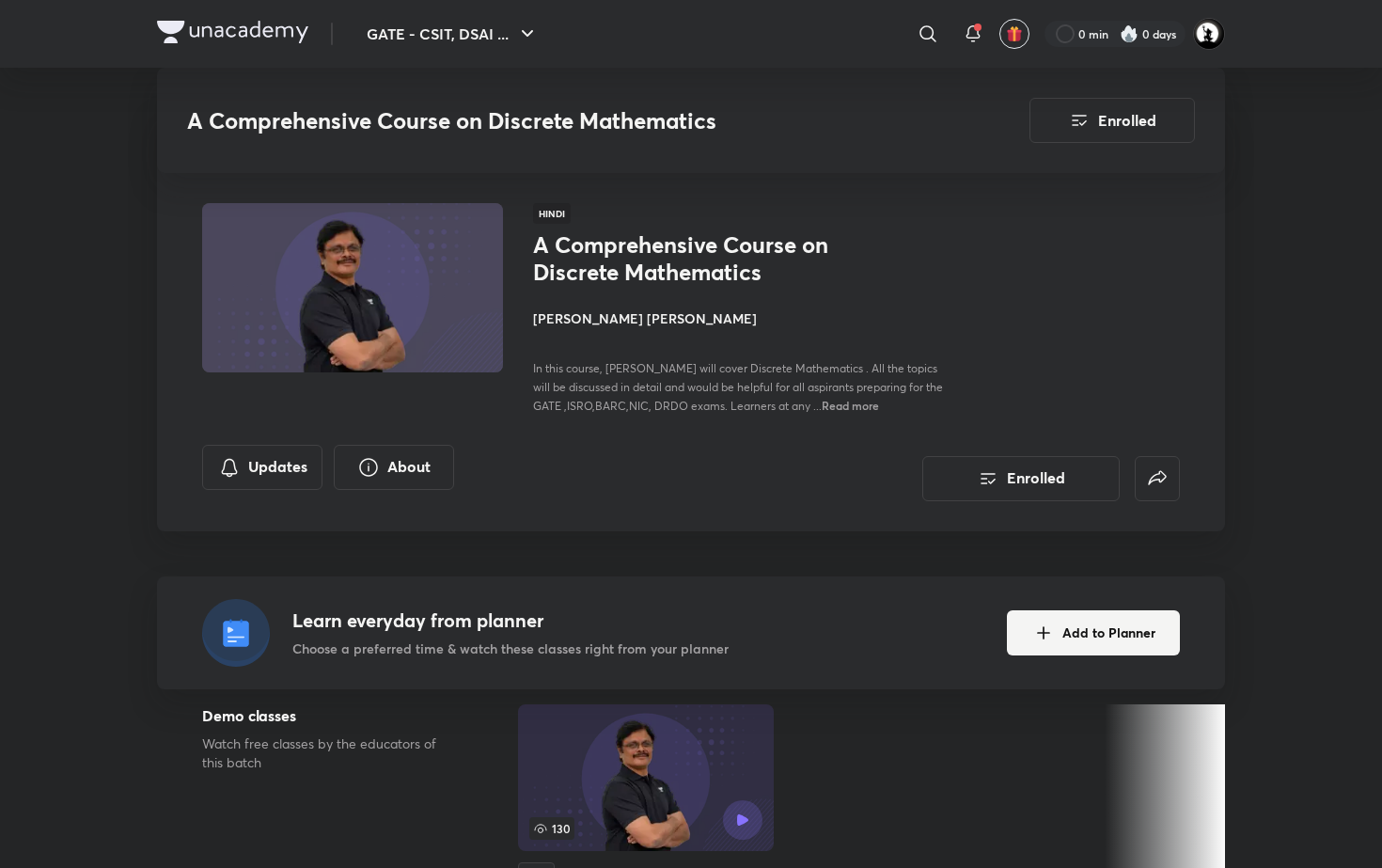
click at [1034, 477] on p "With annotation" at bounding box center [1012, 479] width 96 height 19
click at [1021, 487] on p "With annotation" at bounding box center [1012, 492] width 96 height 19
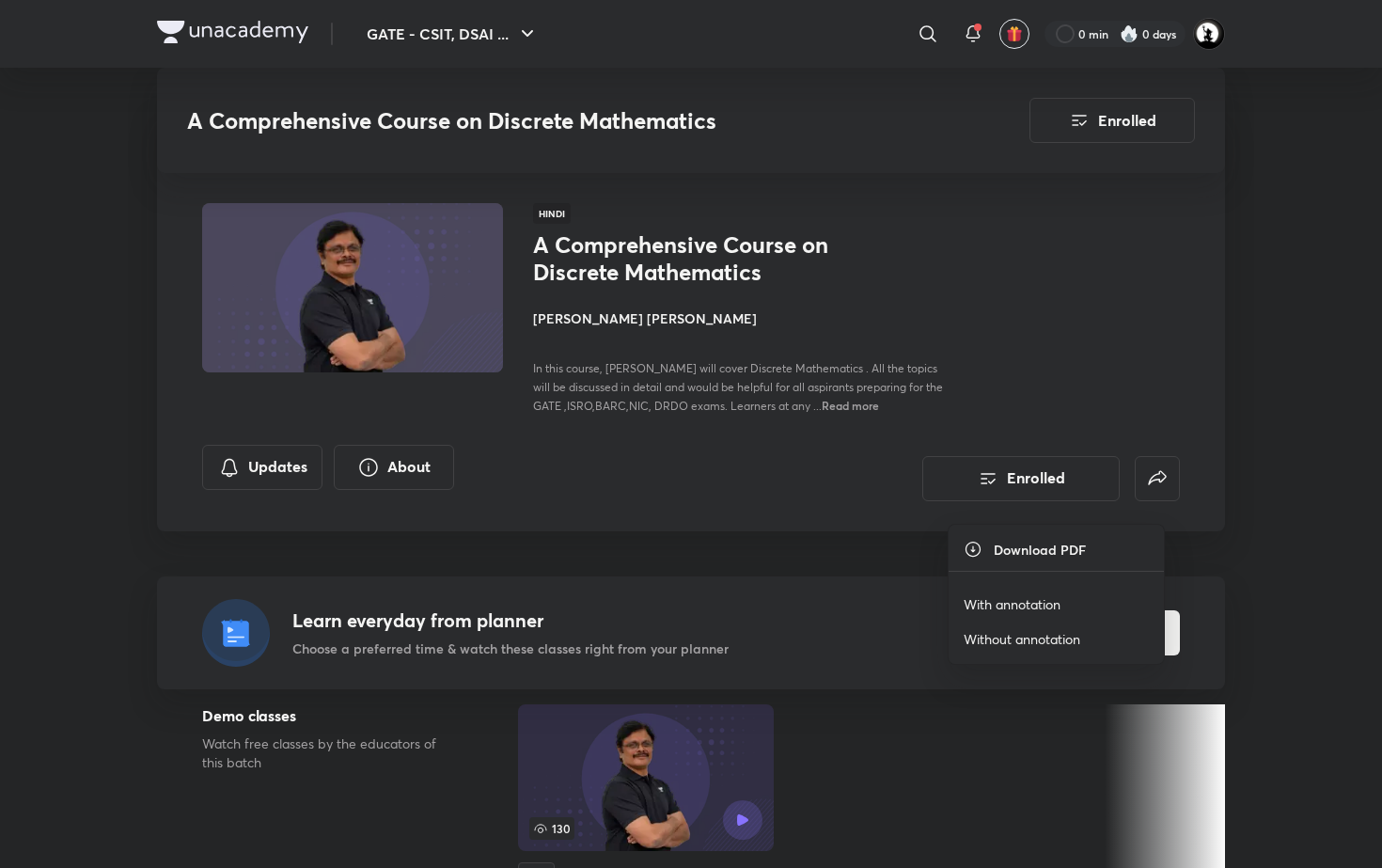
click at [1001, 602] on p "With annotation" at bounding box center [1012, 604] width 96 height 19
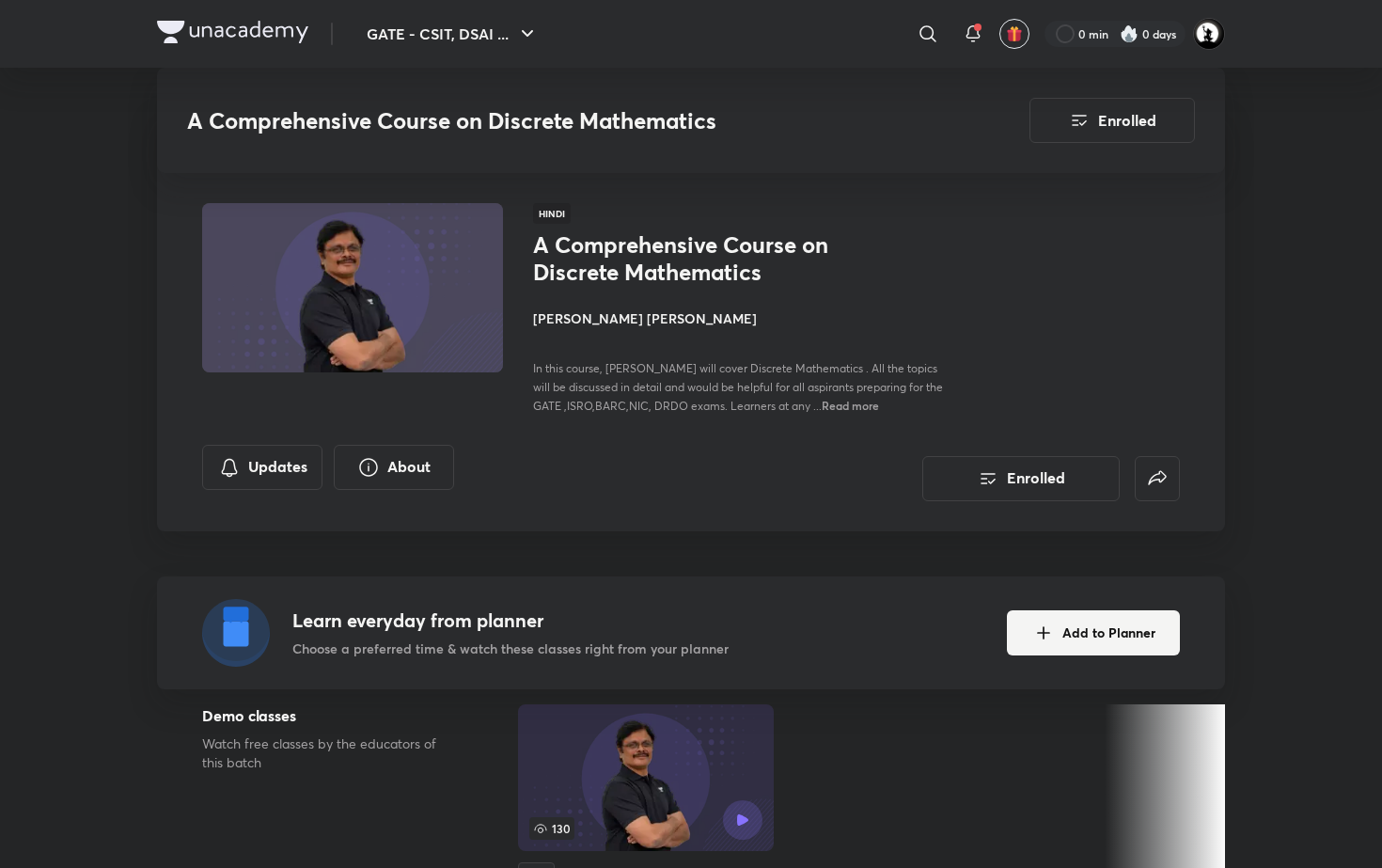
click at [994, 473] on p "With annotation" at bounding box center [1012, 478] width 96 height 19
click at [1058, 432] on p "With annotation" at bounding box center [1012, 442] width 96 height 19
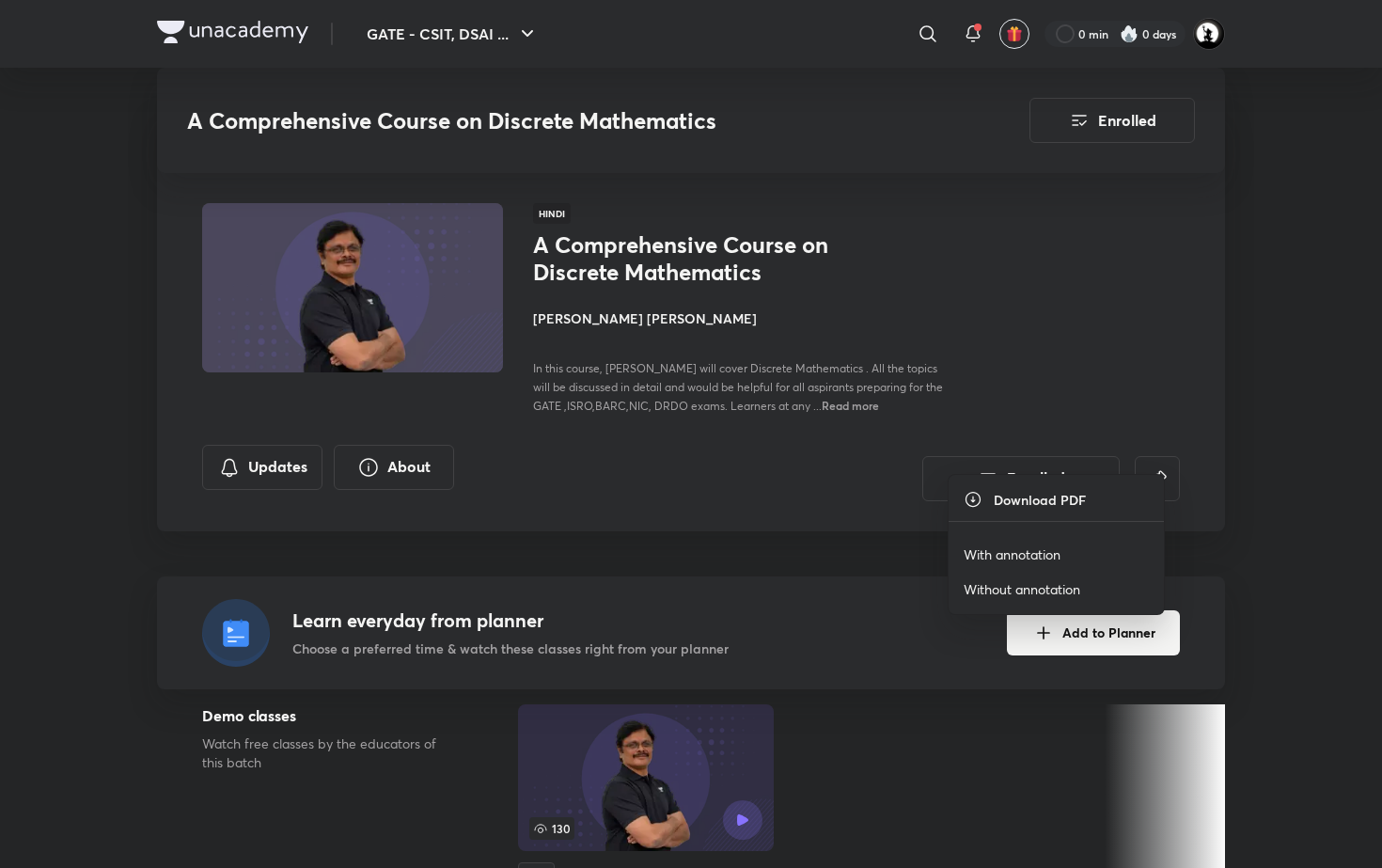
click at [1052, 548] on p "With annotation" at bounding box center [1012, 554] width 96 height 19
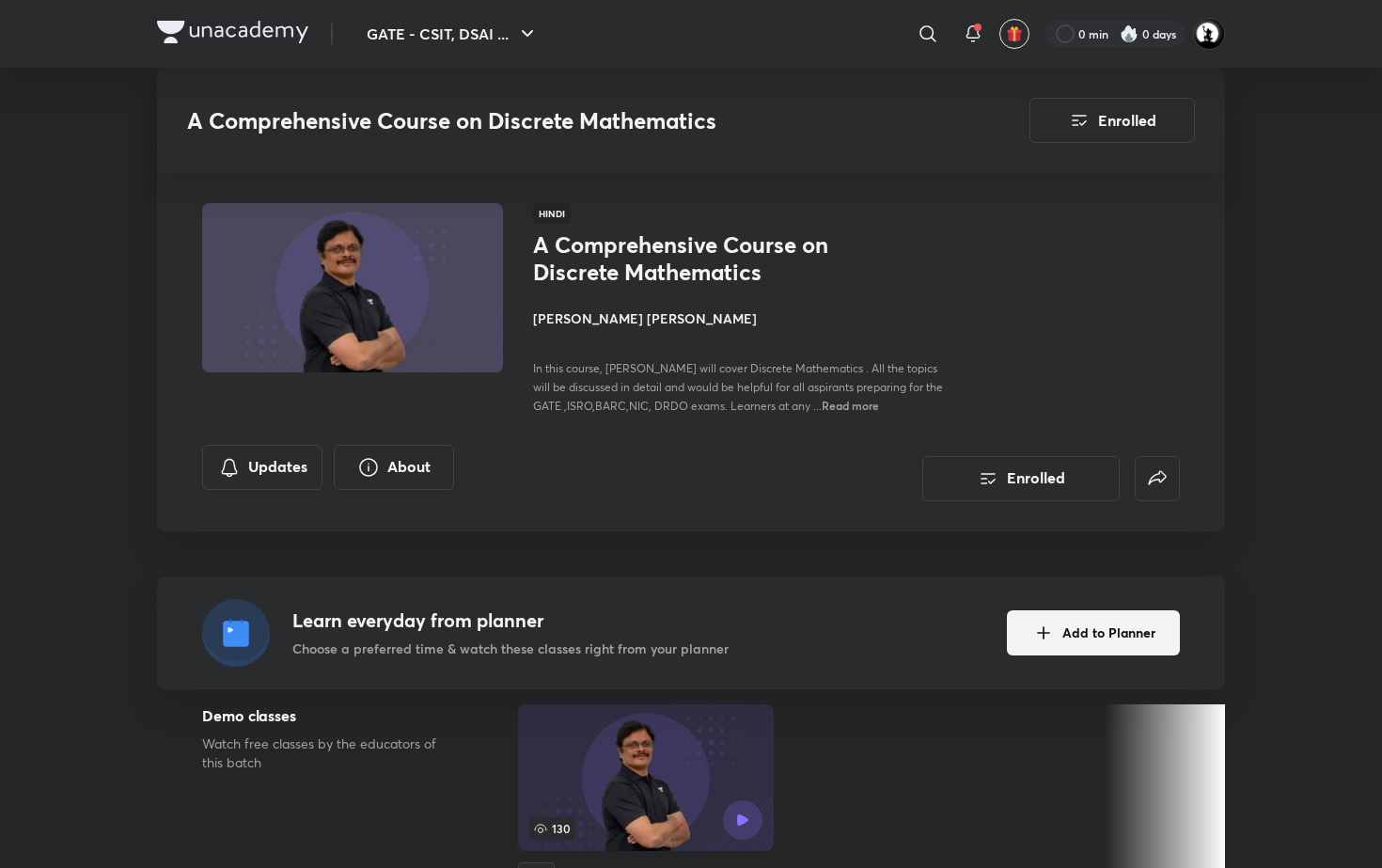
click at [1060, 326] on p "With annotation" at bounding box center [1012, 336] width 96 height 19
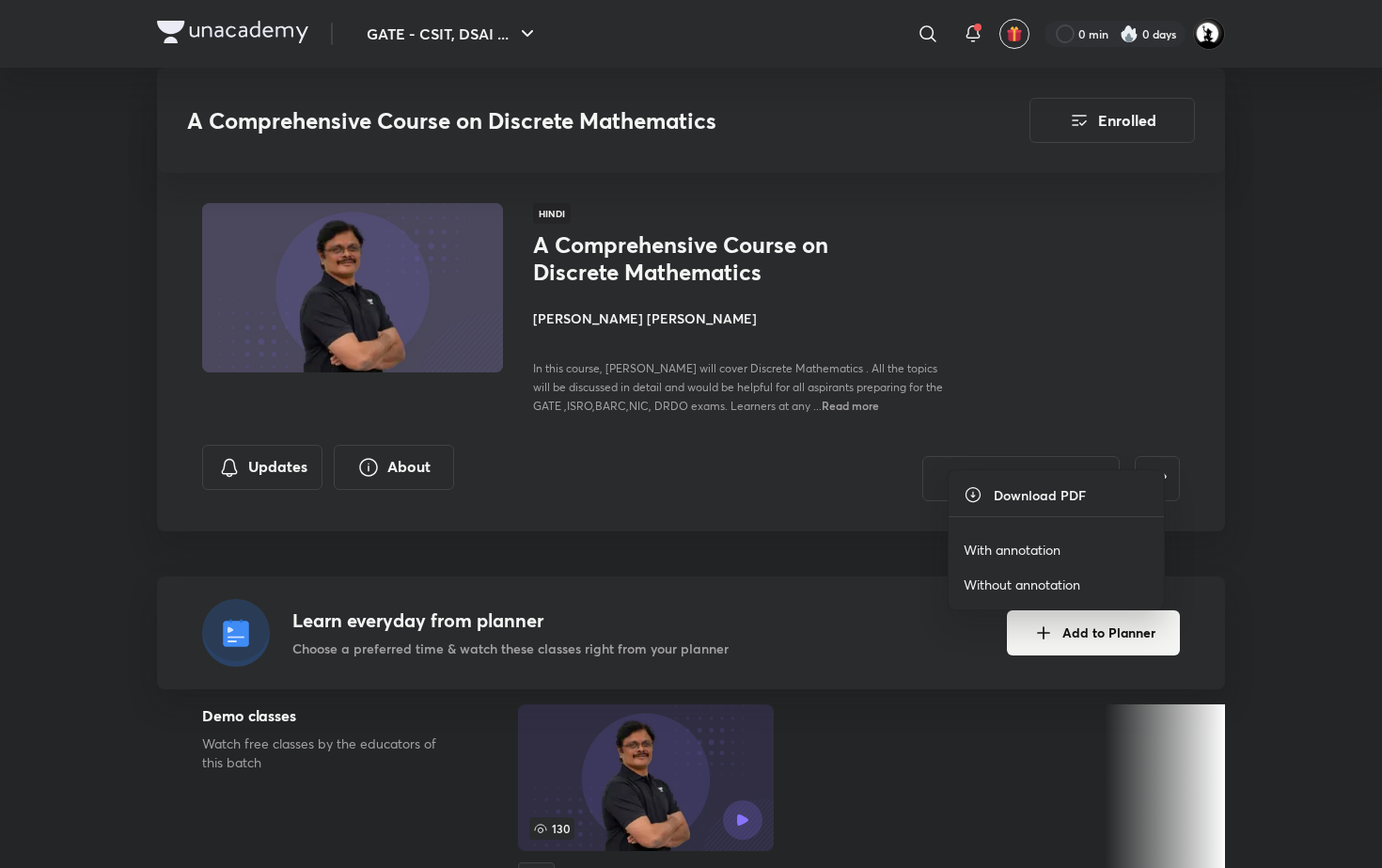
click at [1029, 548] on p "With annotation" at bounding box center [1012, 549] width 96 height 19
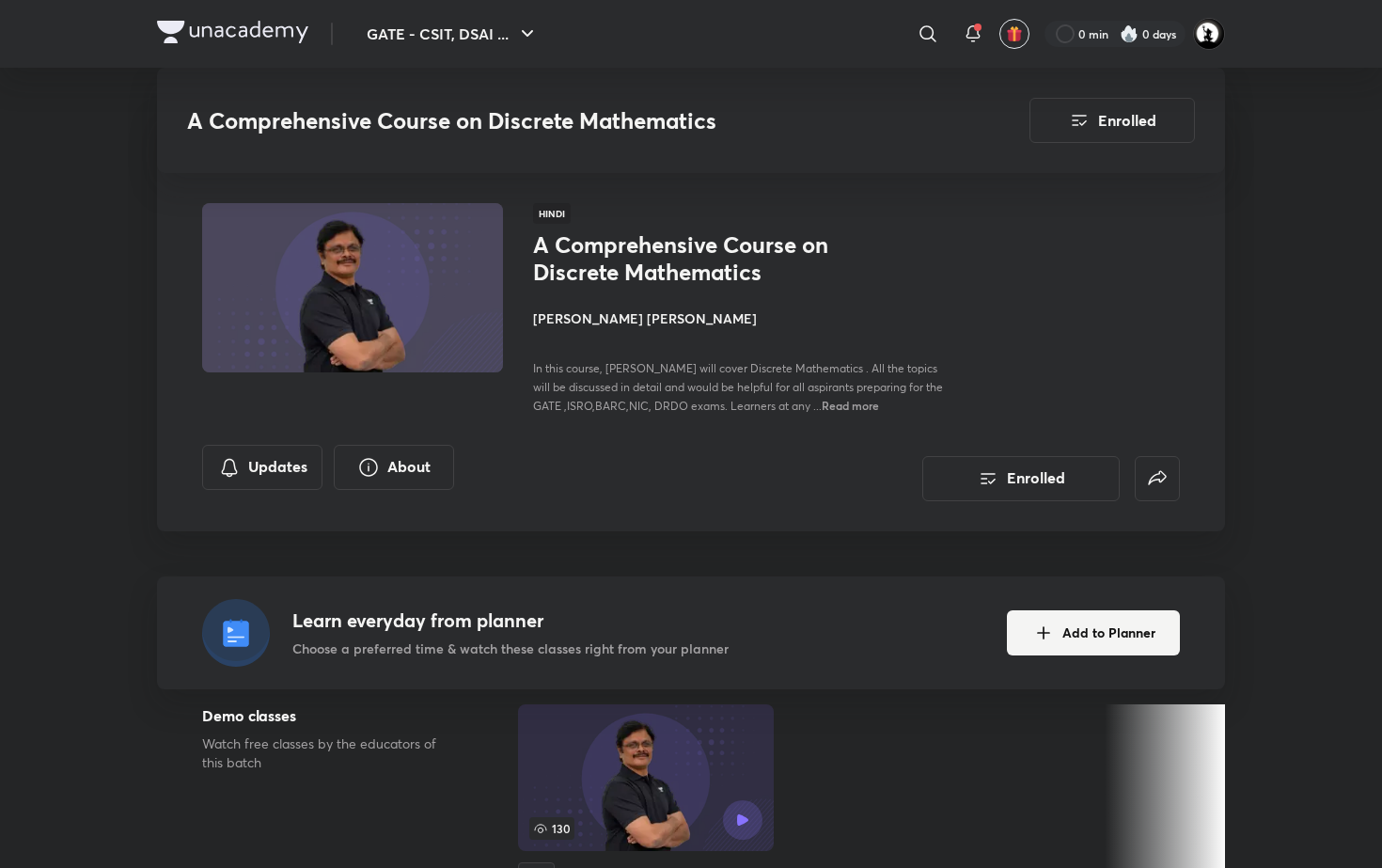
click at [1045, 466] on p "With annotation" at bounding box center [1012, 475] width 96 height 19
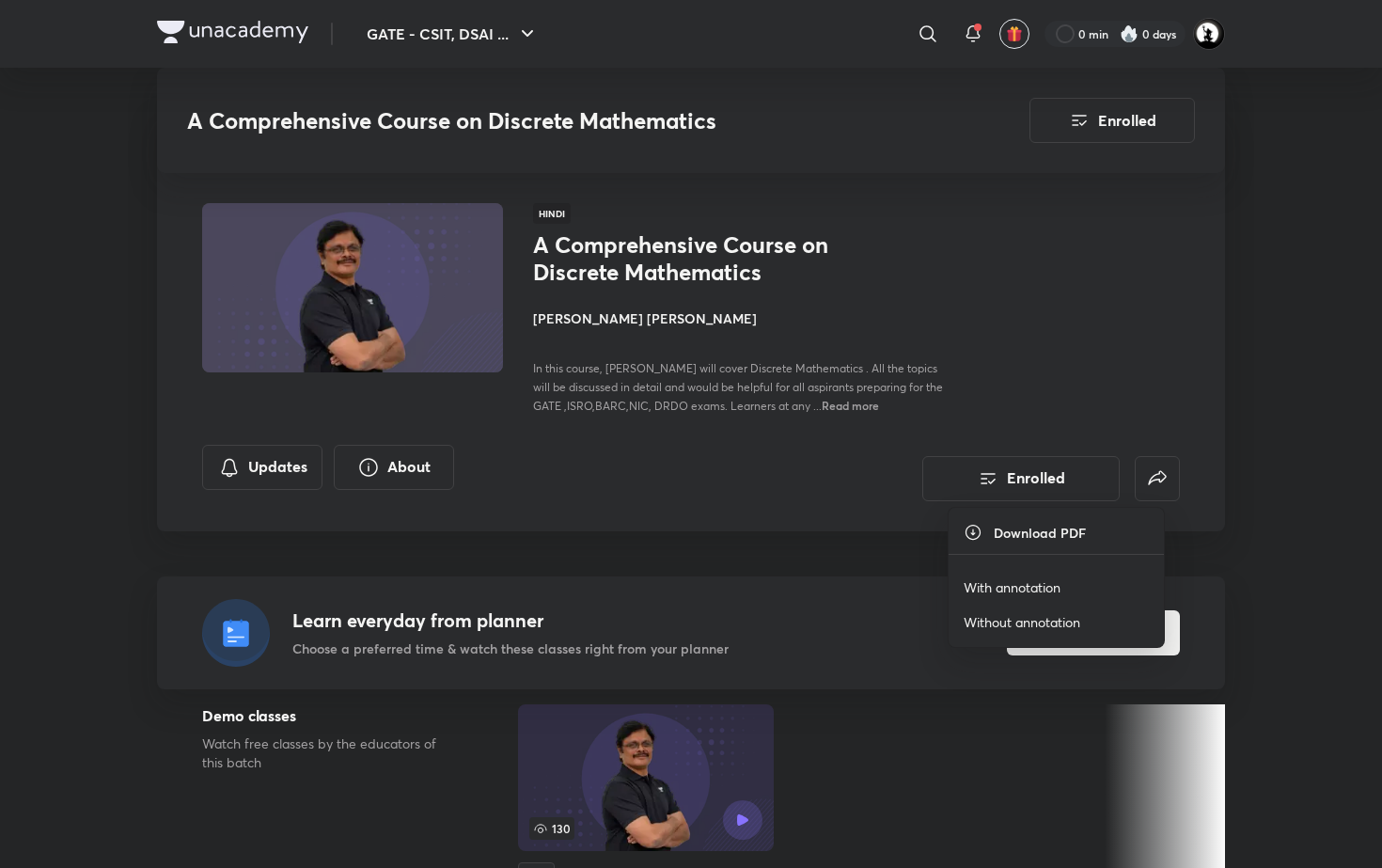
click at [1044, 579] on p "With annotation" at bounding box center [1012, 586] width 96 height 19
